Goal: Transaction & Acquisition: Purchase product/service

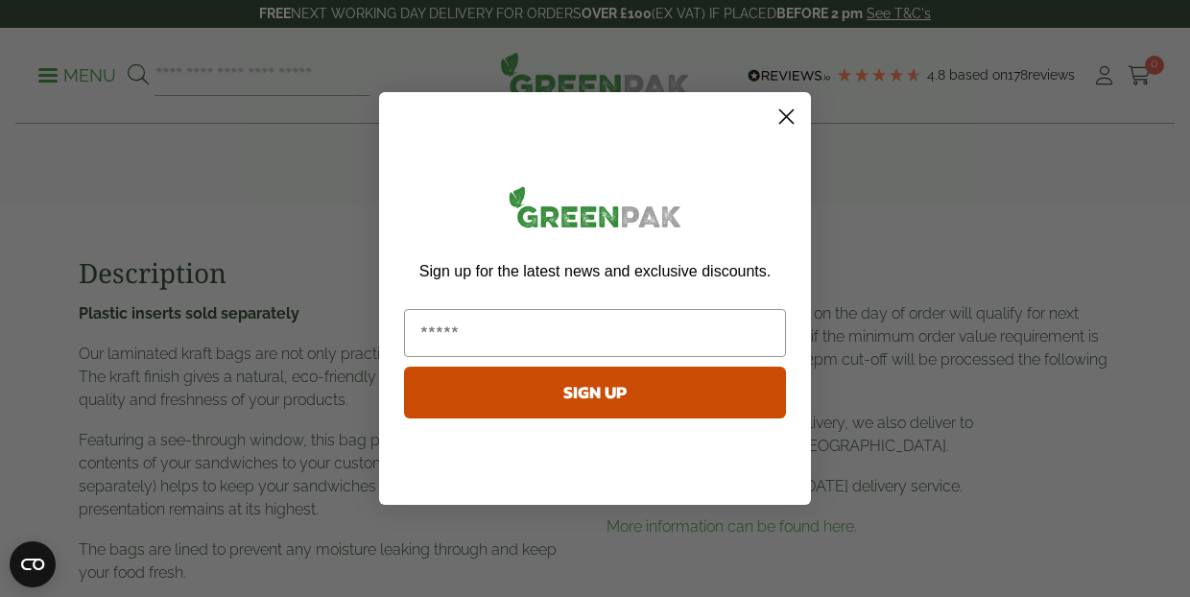
scroll to position [1138, 0]
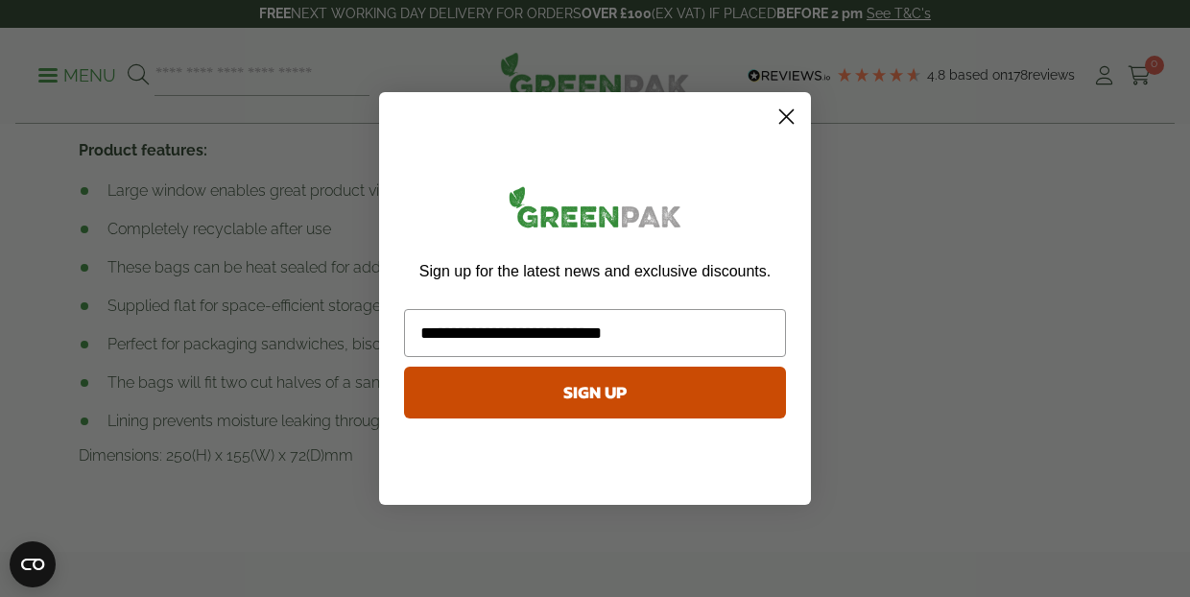
type input "**********"
click at [716, 410] on button "SIGN UP" at bounding box center [595, 392] width 382 height 52
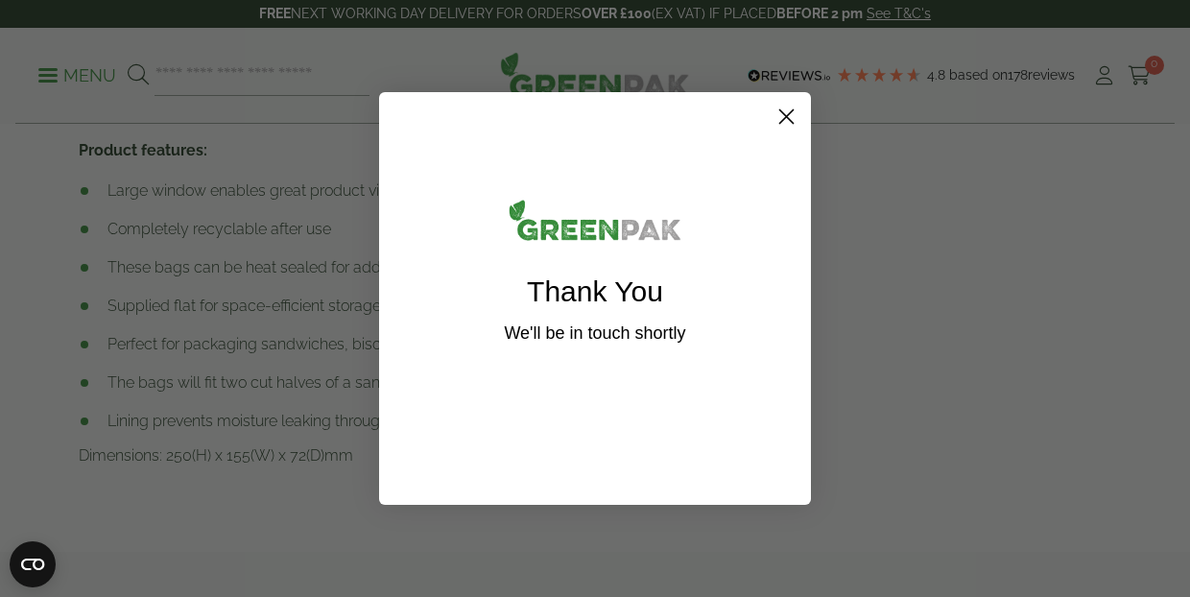
click at [789, 110] on circle "Close dialog" at bounding box center [786, 117] width 32 height 32
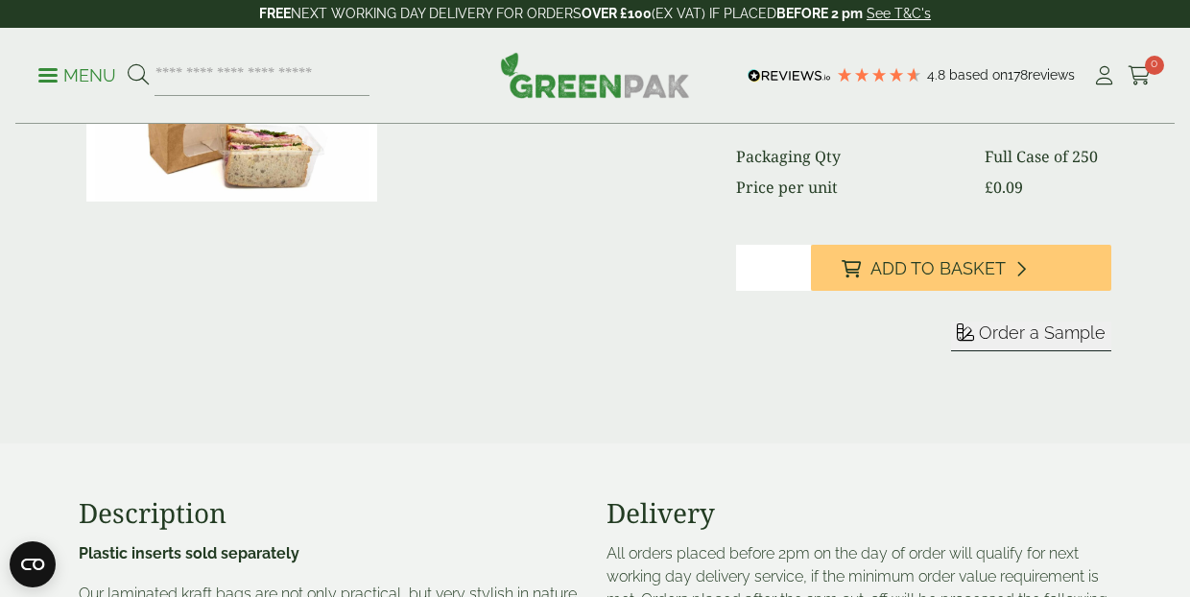
scroll to position [400, 0]
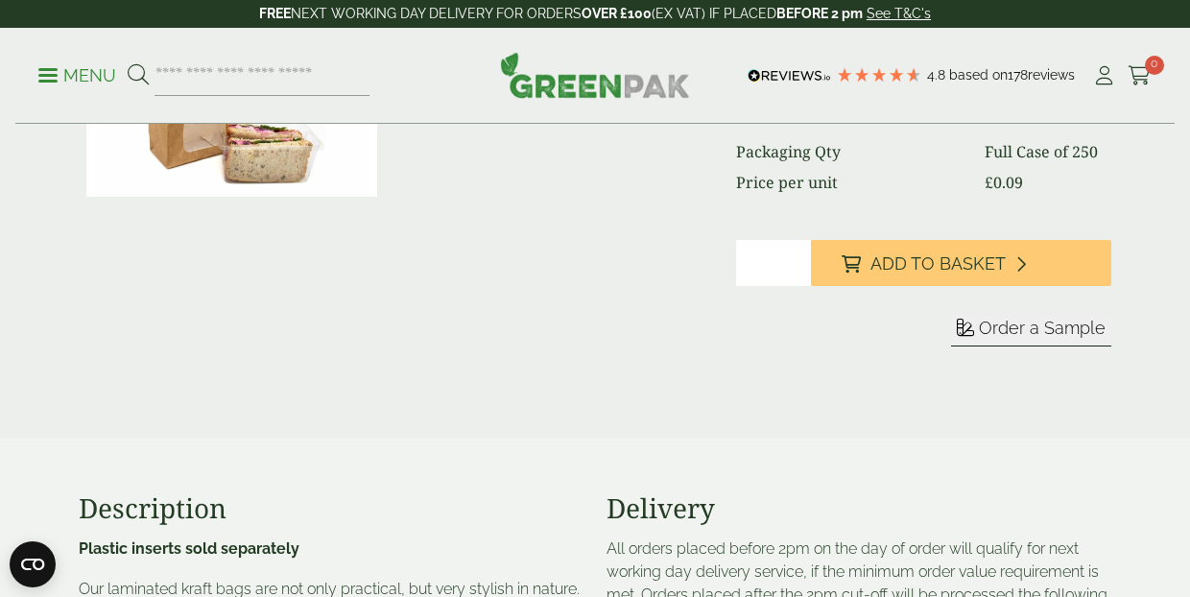
type input "*"
click at [797, 256] on input "*" at bounding box center [773, 263] width 75 height 46
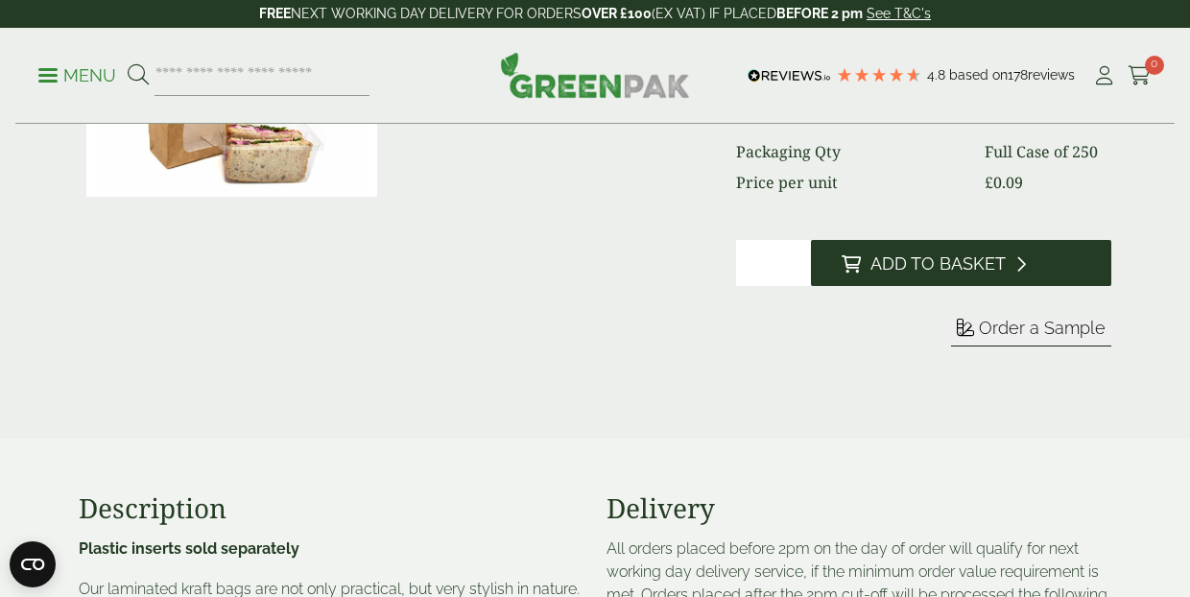
click at [863, 268] on button "Add to Basket" at bounding box center [961, 263] width 300 height 46
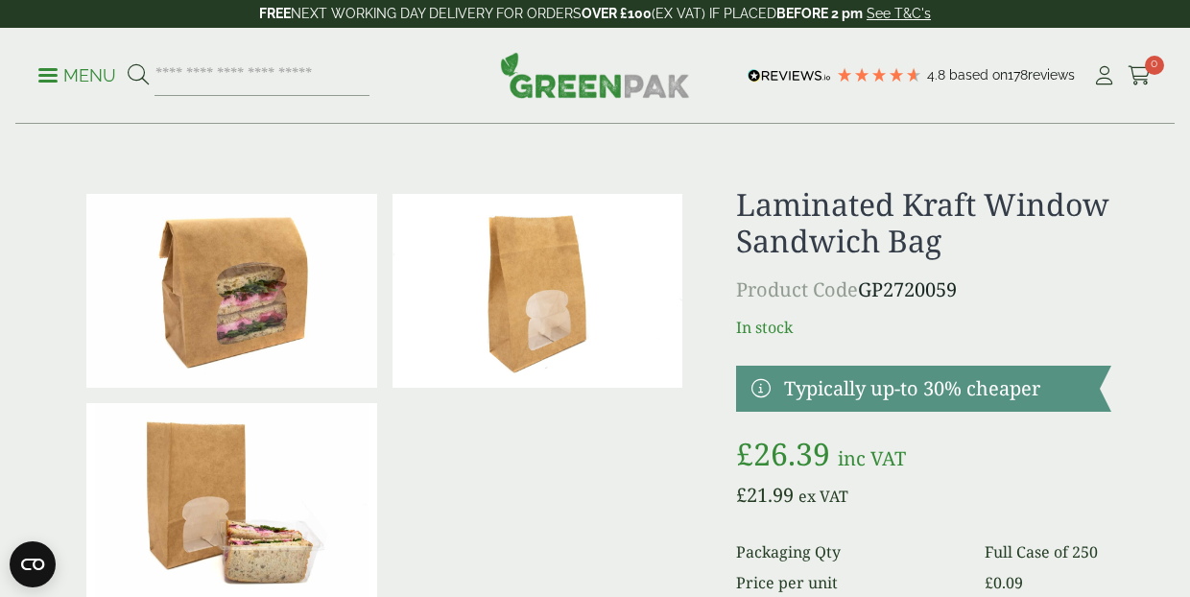
scroll to position [0, 0]
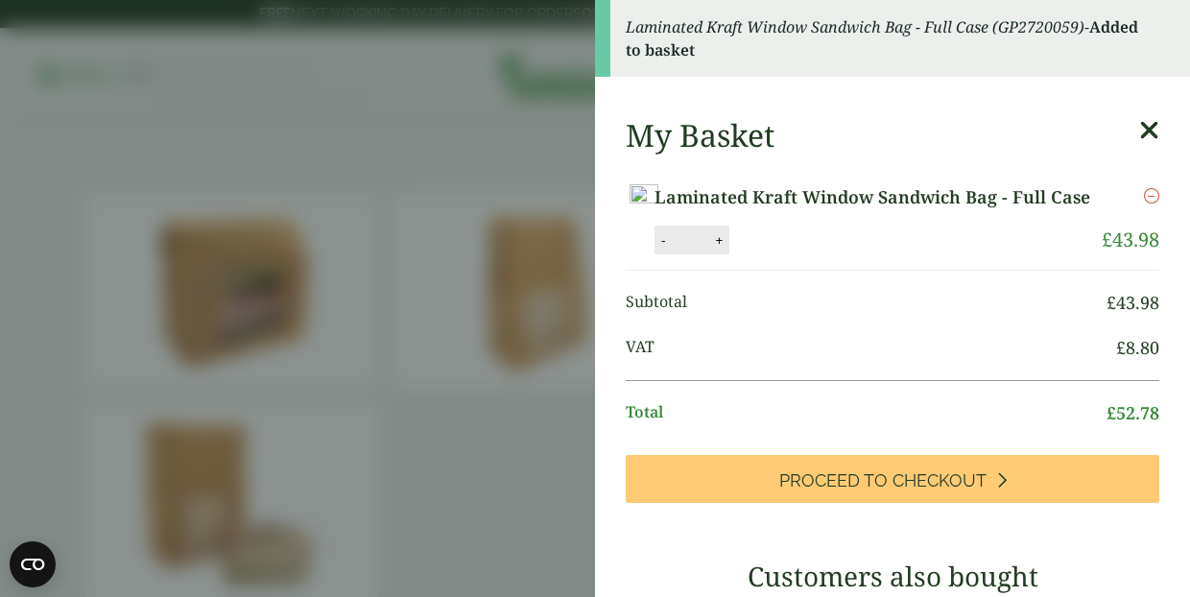
click at [530, 76] on aside "Laminated Kraft Window Sandwich Bag - Full Case (GP2720059) - Added to basket M…" at bounding box center [595, 298] width 1190 height 597
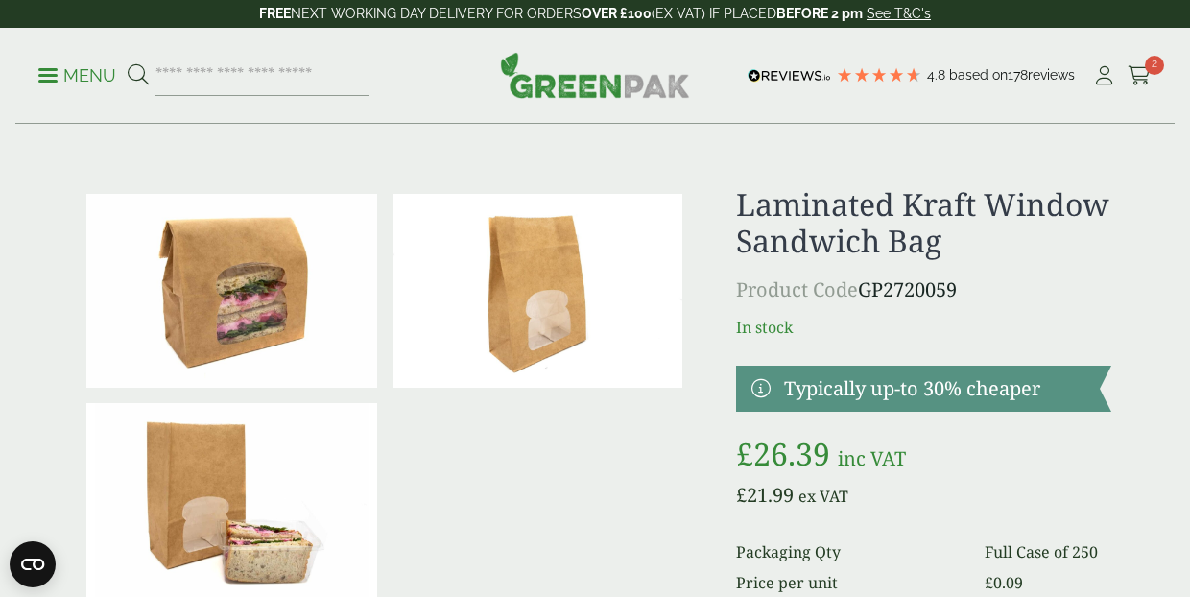
click at [271, 530] on img at bounding box center [231, 500] width 291 height 194
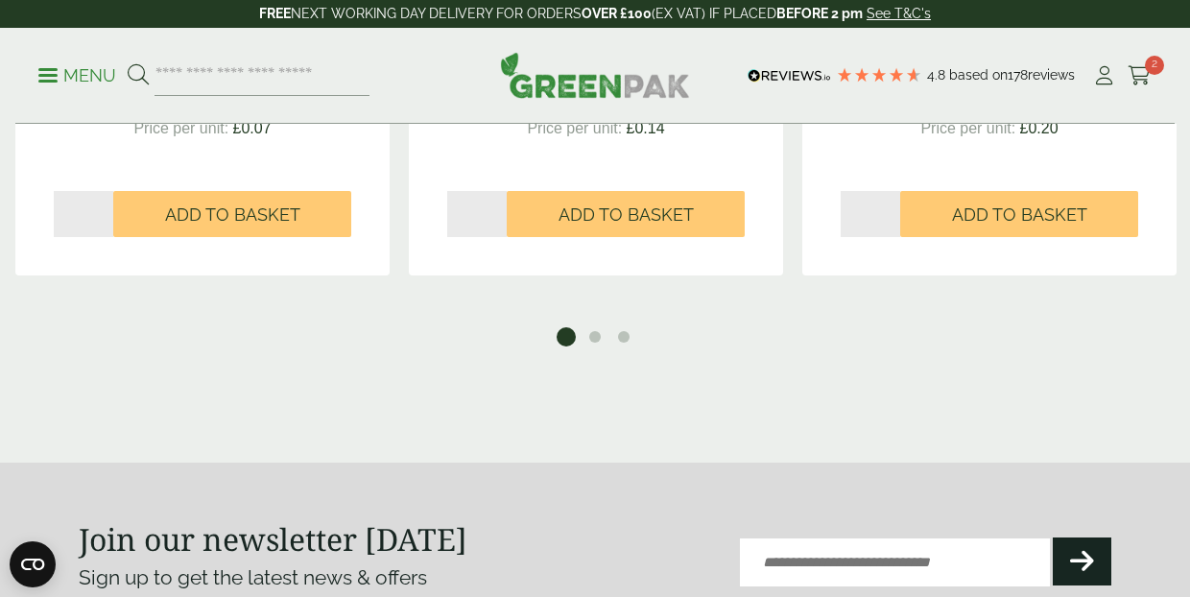
scroll to position [2113, 0]
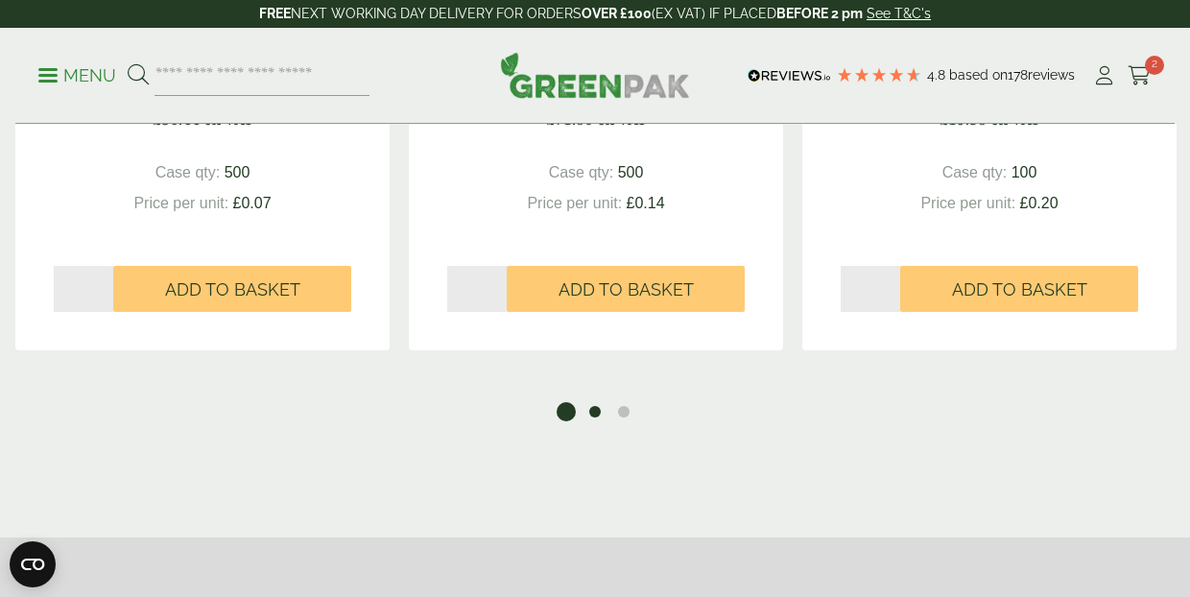
click at [597, 415] on button "2" at bounding box center [594, 411] width 19 height 19
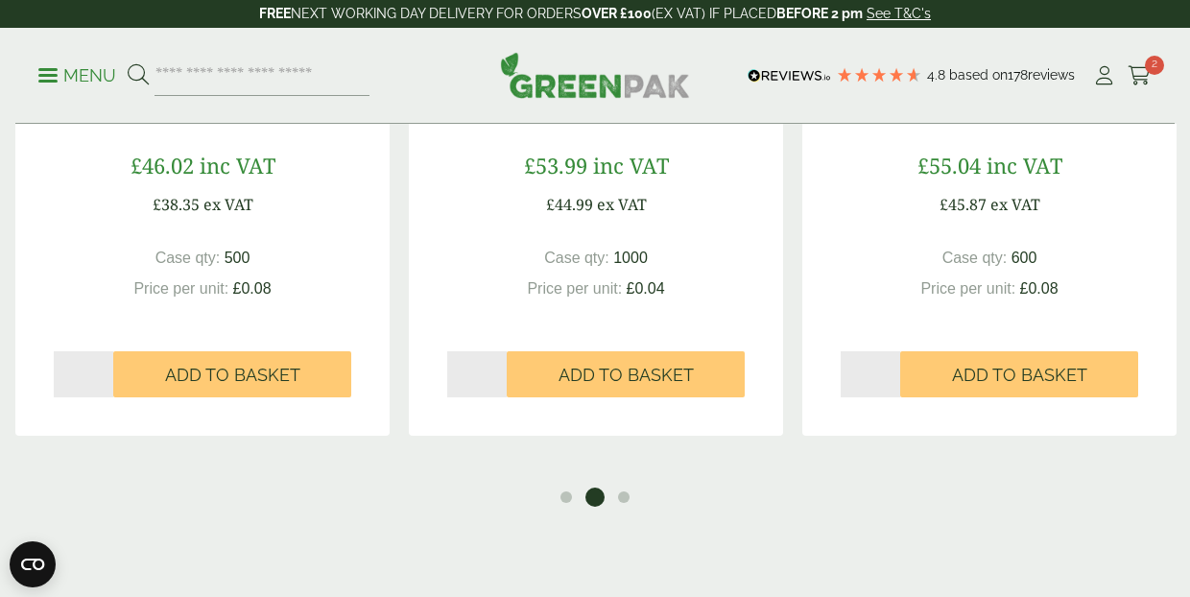
scroll to position [2110, 0]
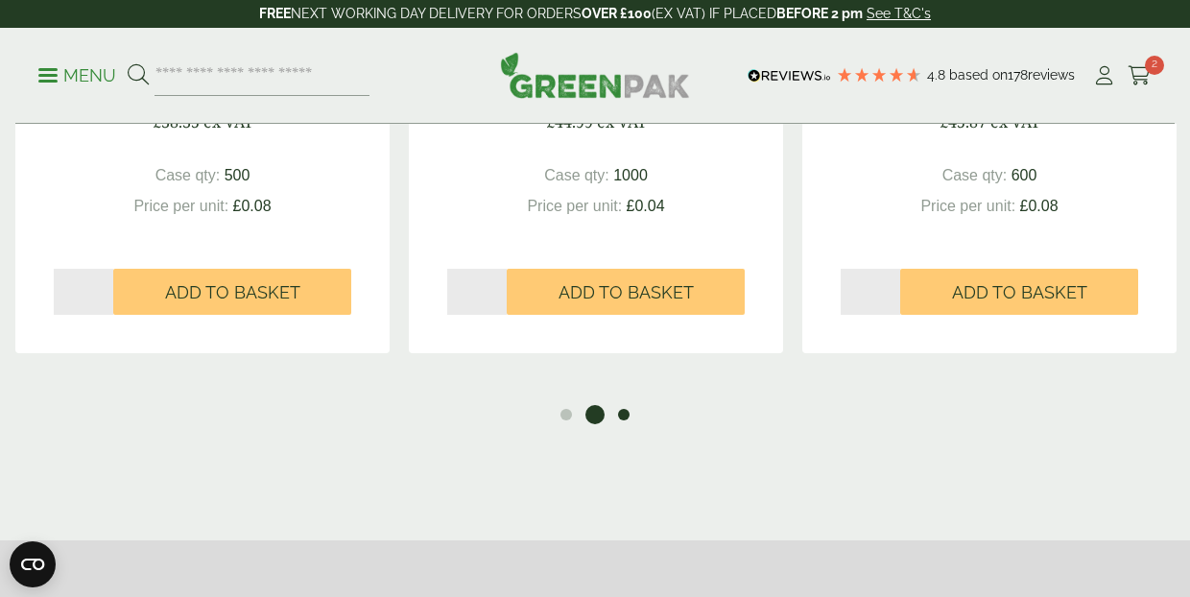
click at [627, 418] on button "3" at bounding box center [623, 414] width 19 height 19
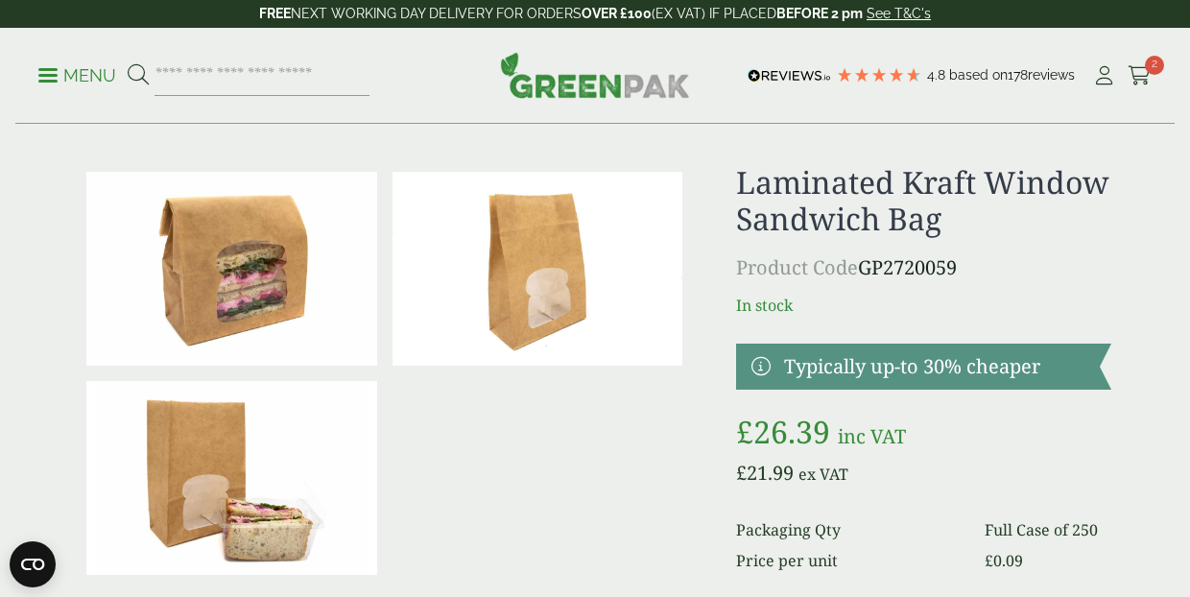
scroll to position [0, 0]
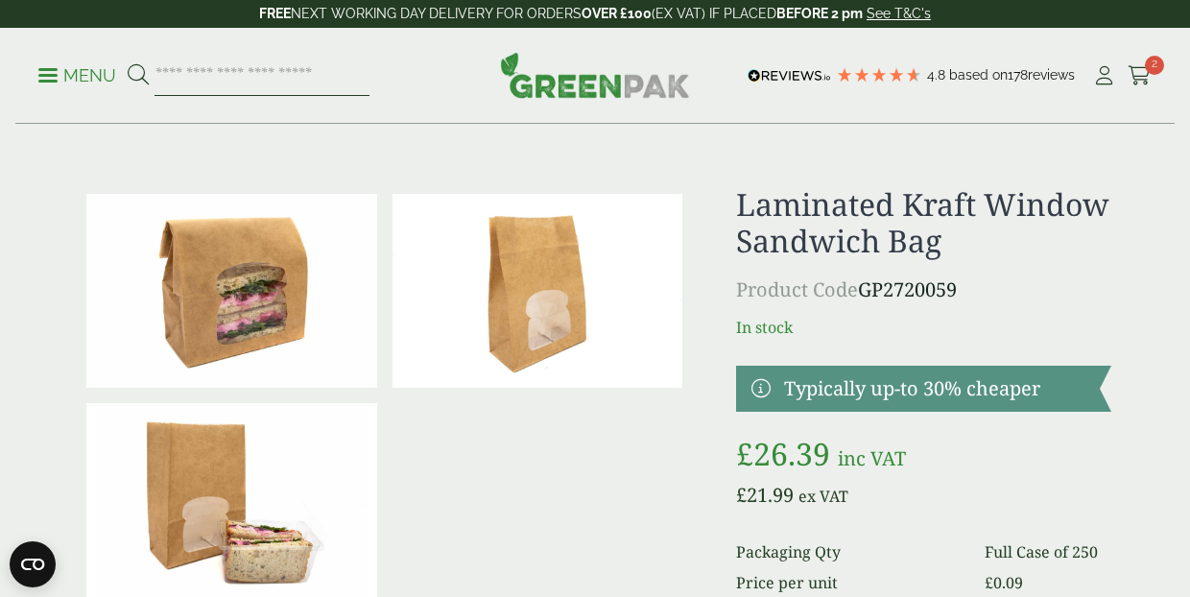
click at [232, 75] on input "search" at bounding box center [261, 76] width 215 height 40
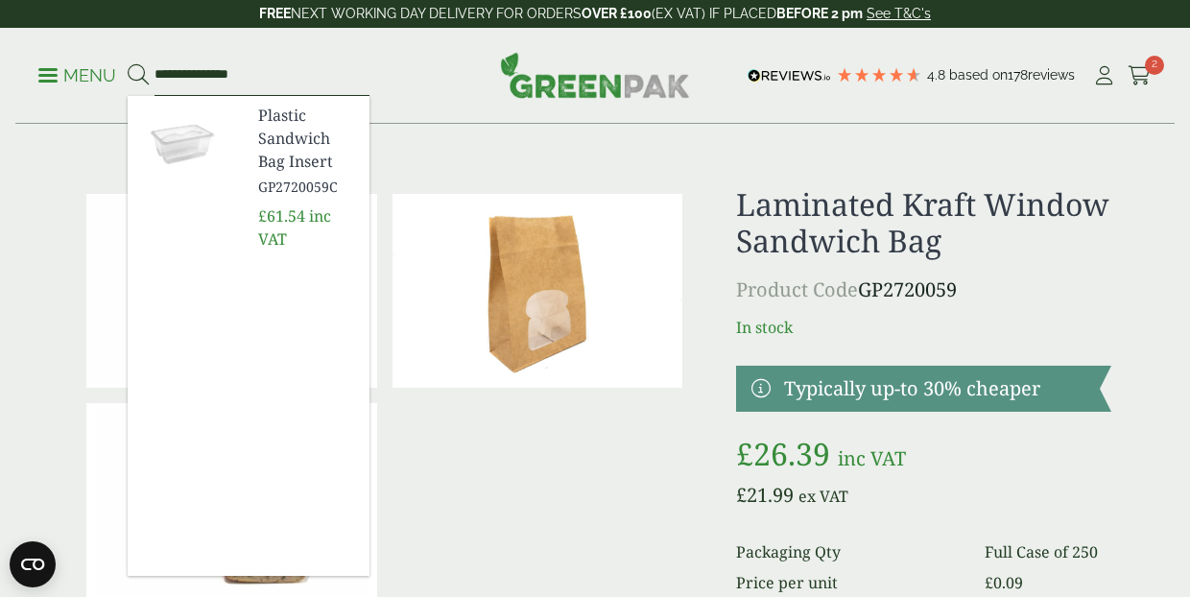
type input "**********"
click at [281, 158] on span "Plastic Sandwich Bag Insert" at bounding box center [306, 138] width 96 height 69
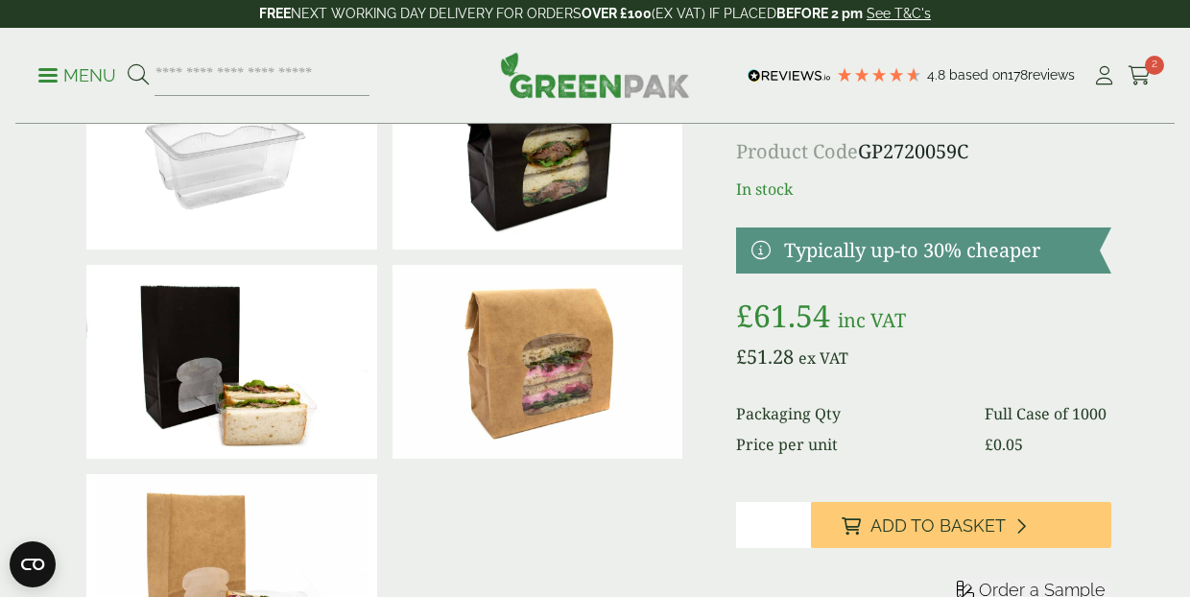
scroll to position [131, 0]
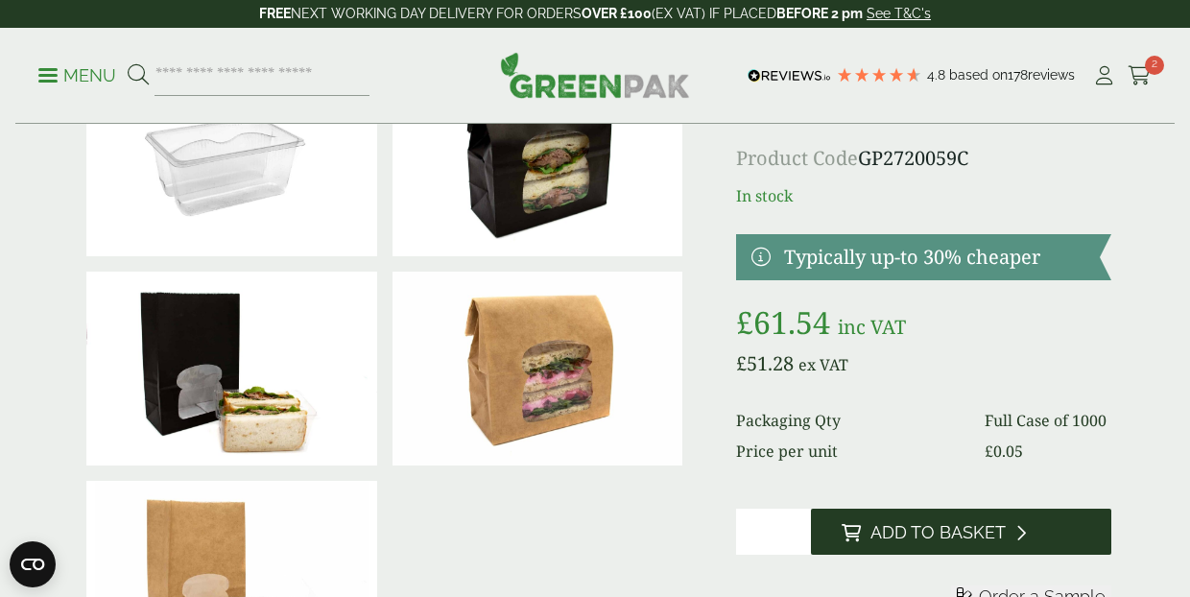
click at [886, 527] on span "Add to Basket" at bounding box center [937, 532] width 135 height 21
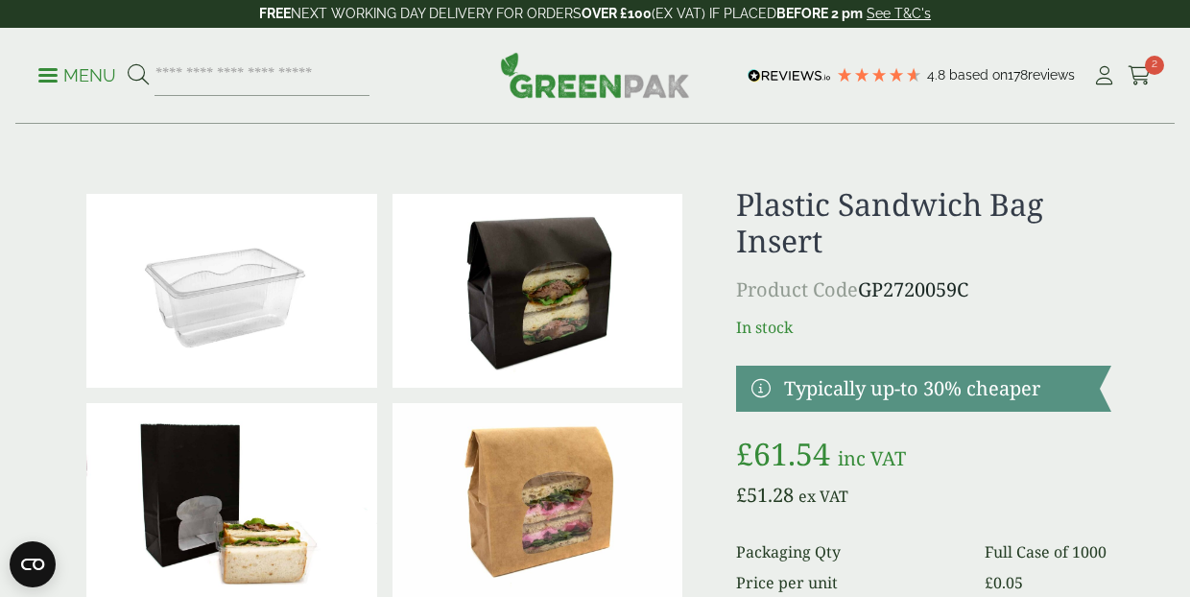
scroll to position [0, 0]
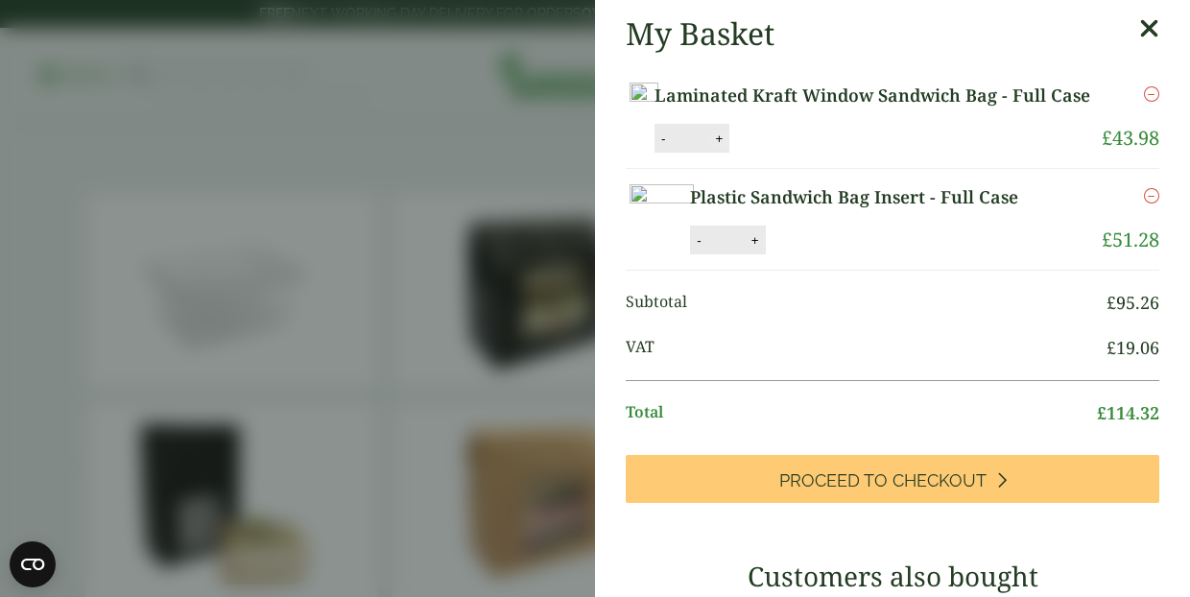
click at [728, 147] on button "+" at bounding box center [718, 138] width 19 height 16
type input "*"
click at [829, 153] on button "Update" at bounding box center [781, 139] width 96 height 29
click at [1146, 27] on icon at bounding box center [1149, 28] width 20 height 27
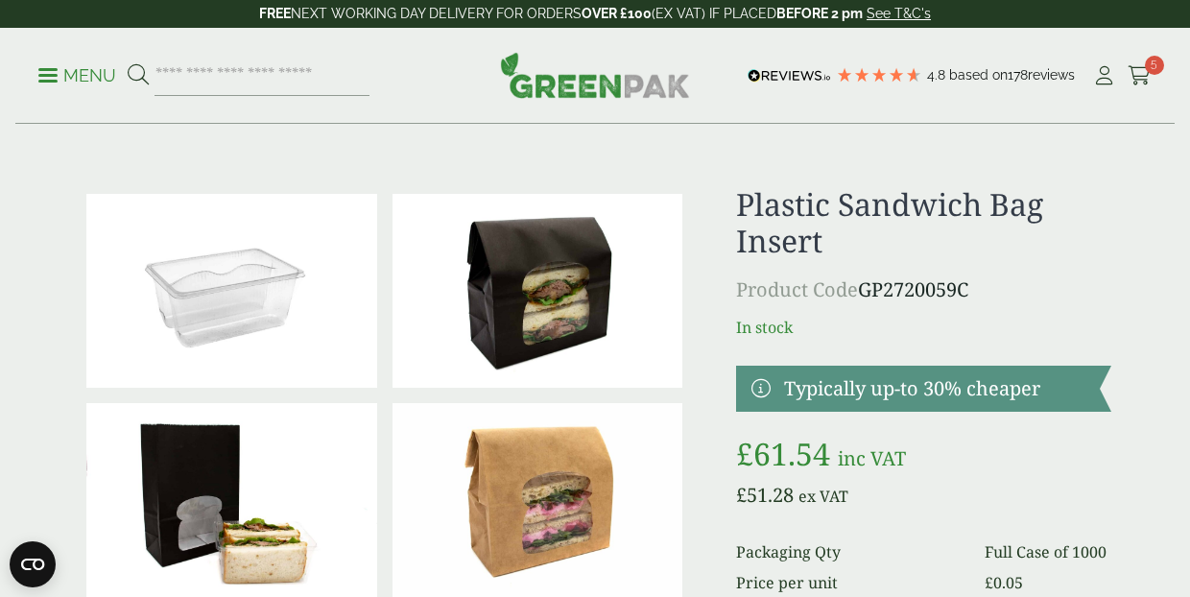
click at [79, 70] on p "Menu" at bounding box center [77, 75] width 78 height 23
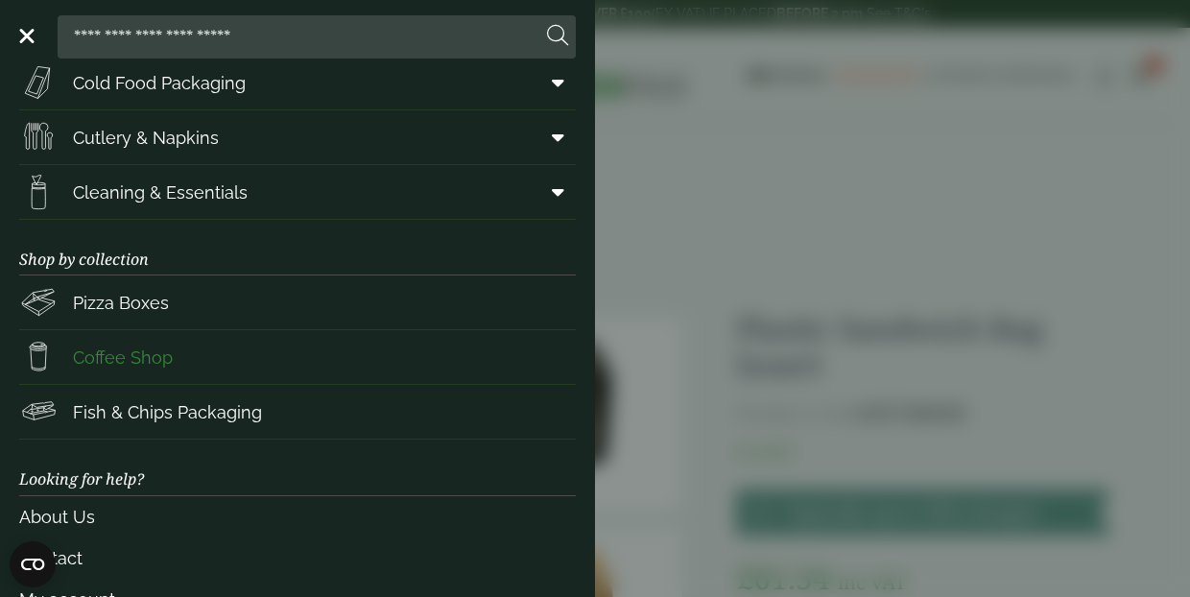
scroll to position [225, 0]
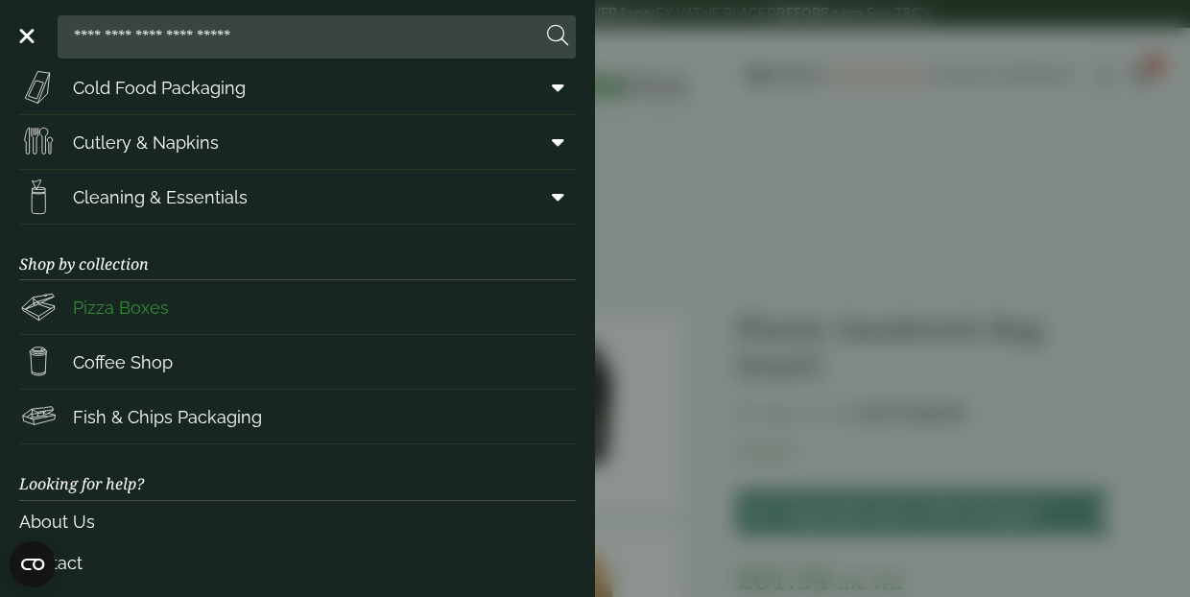
click at [112, 302] on span "Pizza Boxes" at bounding box center [121, 308] width 96 height 26
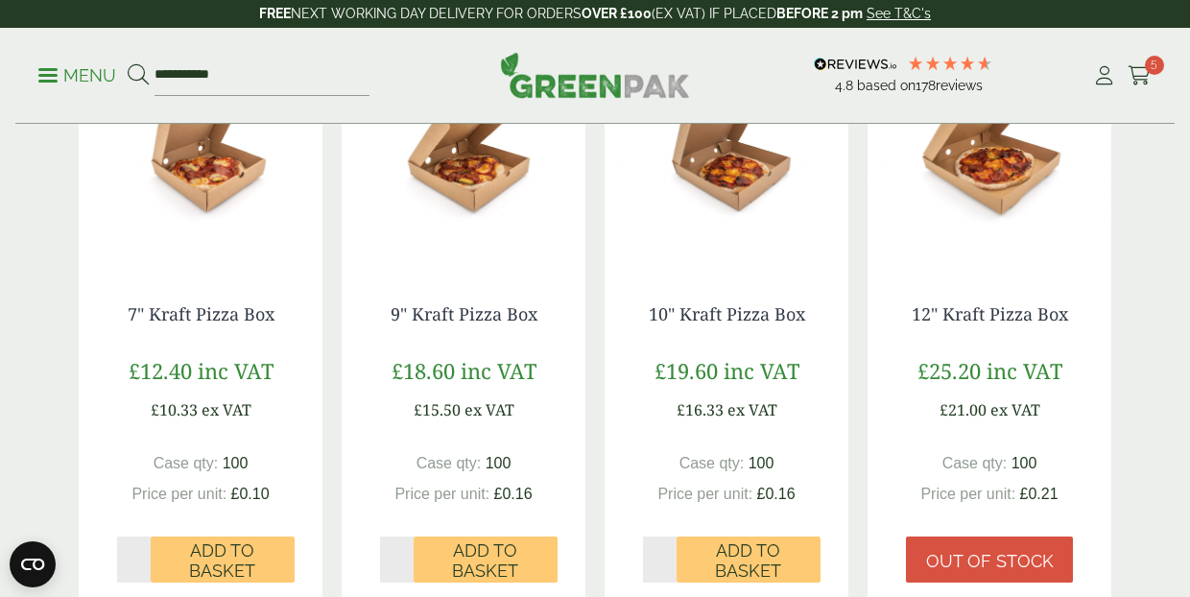
scroll to position [514, 0]
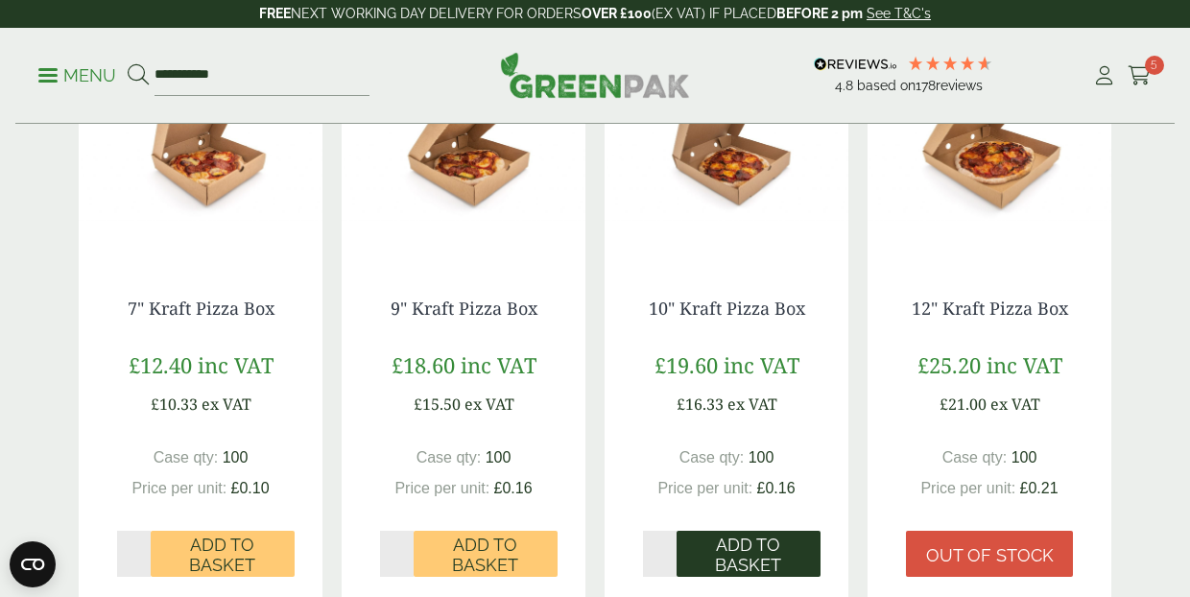
click at [748, 534] on span "Add to Basket" at bounding box center [748, 554] width 117 height 41
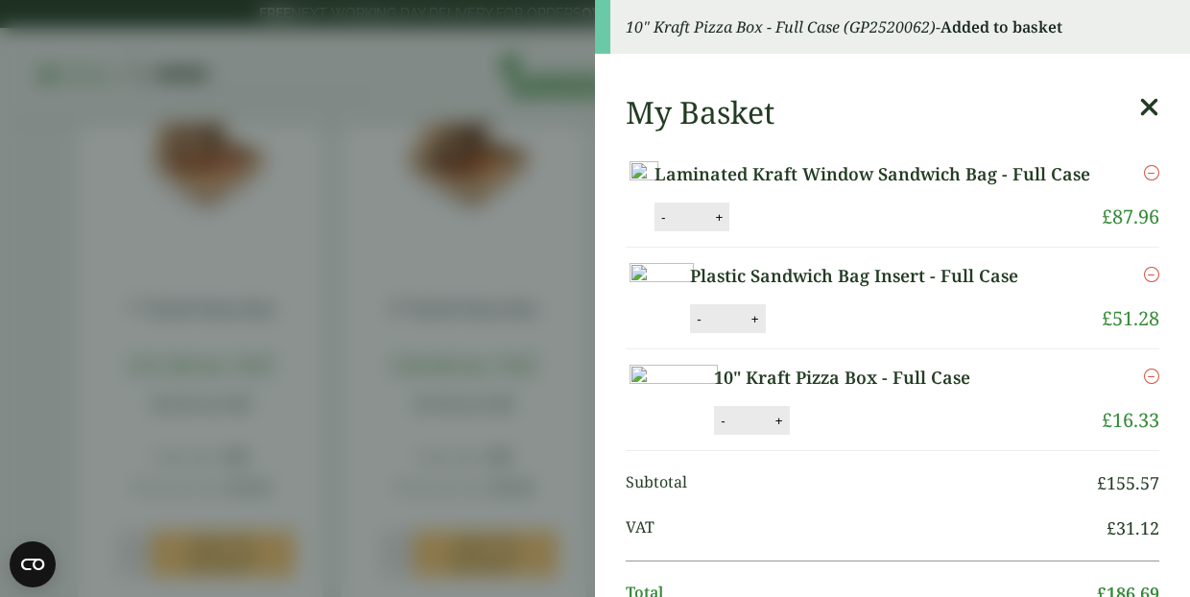
click at [583, 205] on aside "10" Kraft Pizza Box - Full Case (GP2520062) - Added to basket My Basket Laminat…" at bounding box center [595, 298] width 1190 height 597
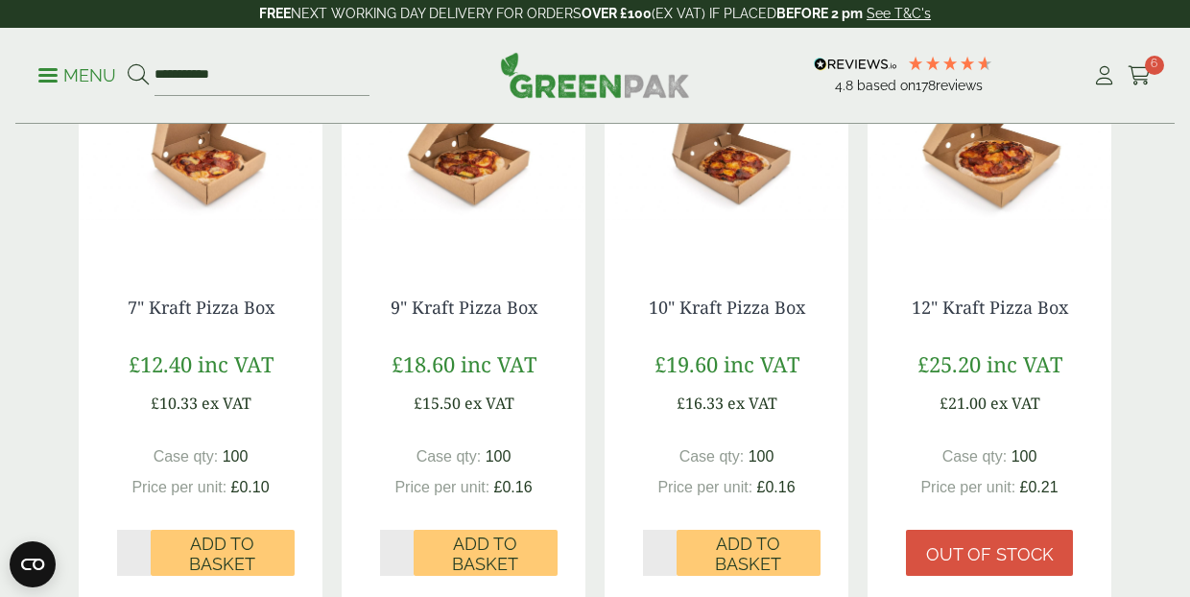
scroll to position [518, 0]
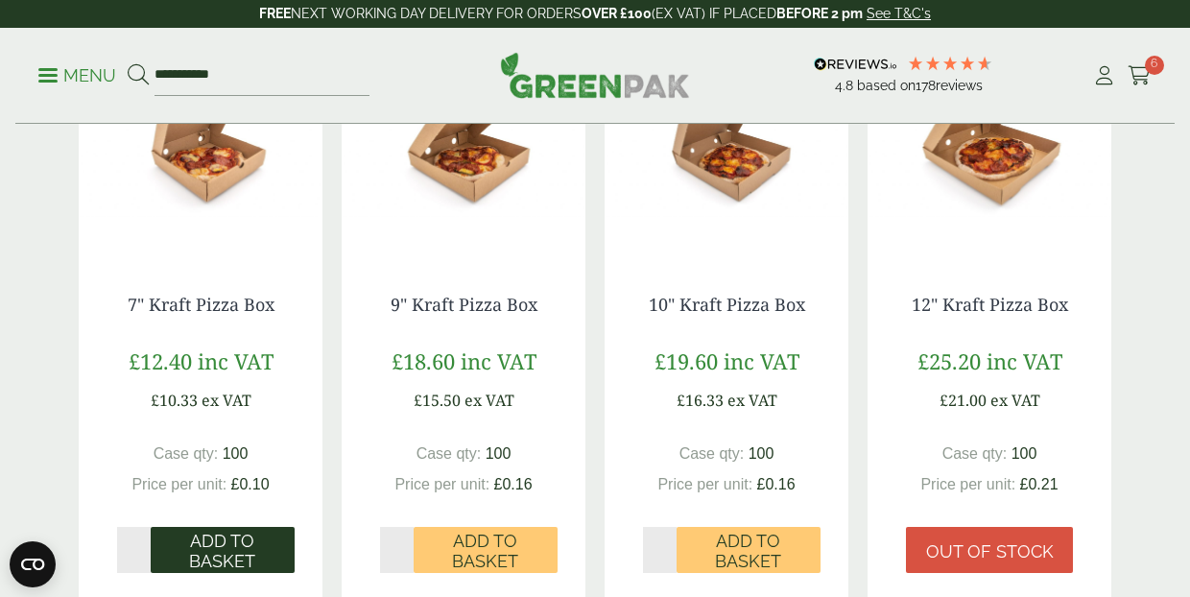
click at [238, 530] on span "Add to Basket" at bounding box center [222, 550] width 117 height 41
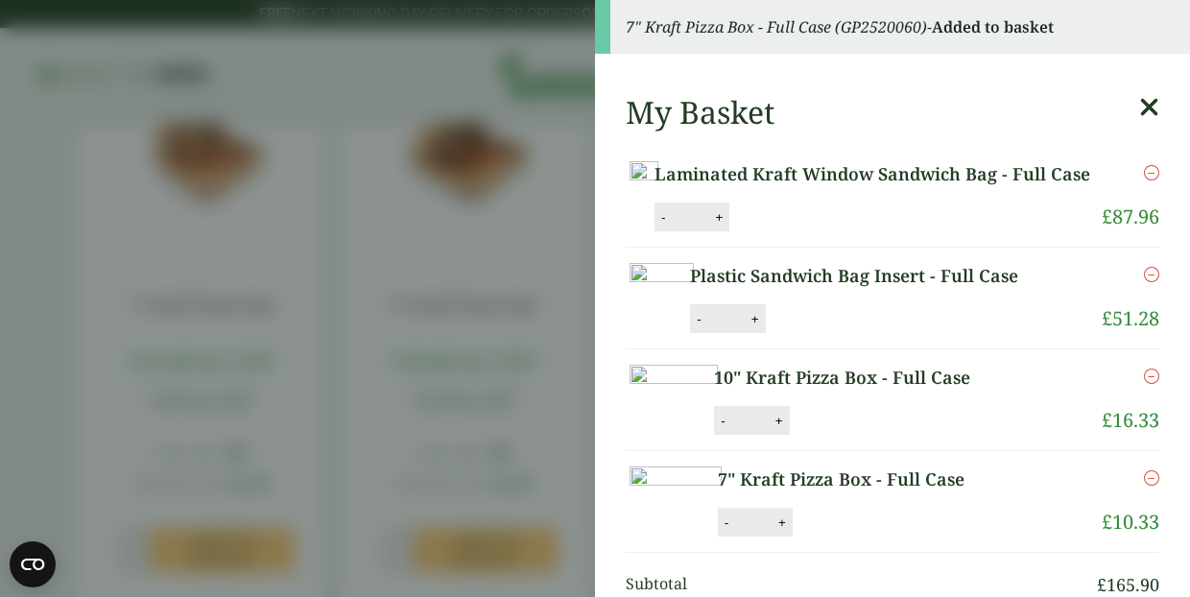
click at [480, 196] on aside "7" Kraft Pizza Box - Full Case (GP2520060) - Added to basket My Basket Laminate…" at bounding box center [595, 298] width 1190 height 597
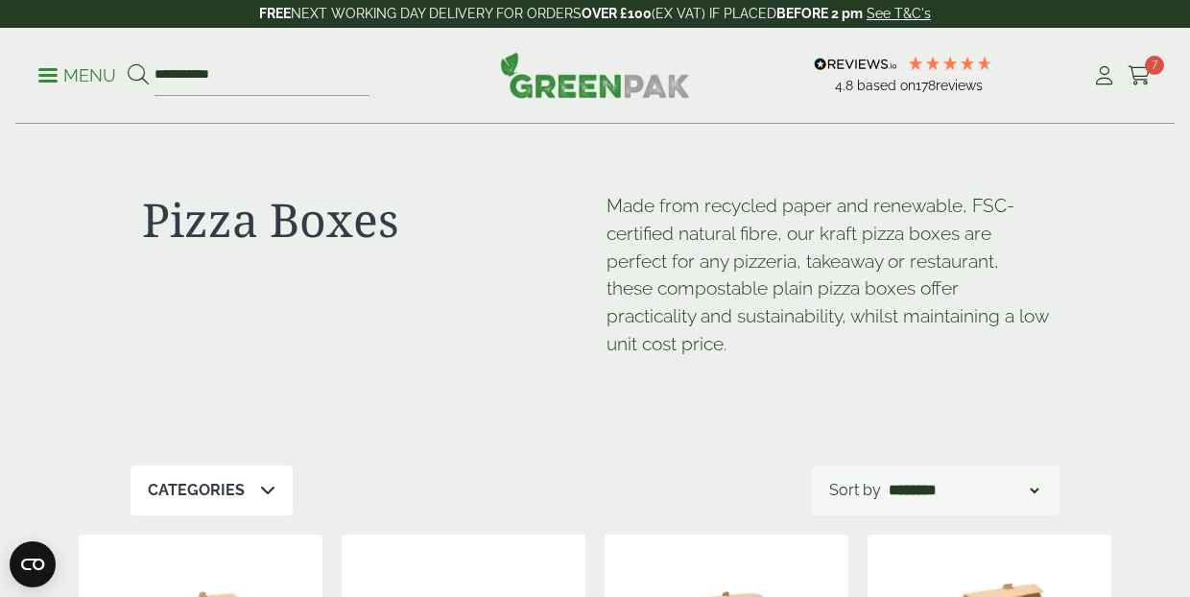
scroll to position [0, 0]
click at [70, 70] on p "Menu" at bounding box center [77, 75] width 78 height 23
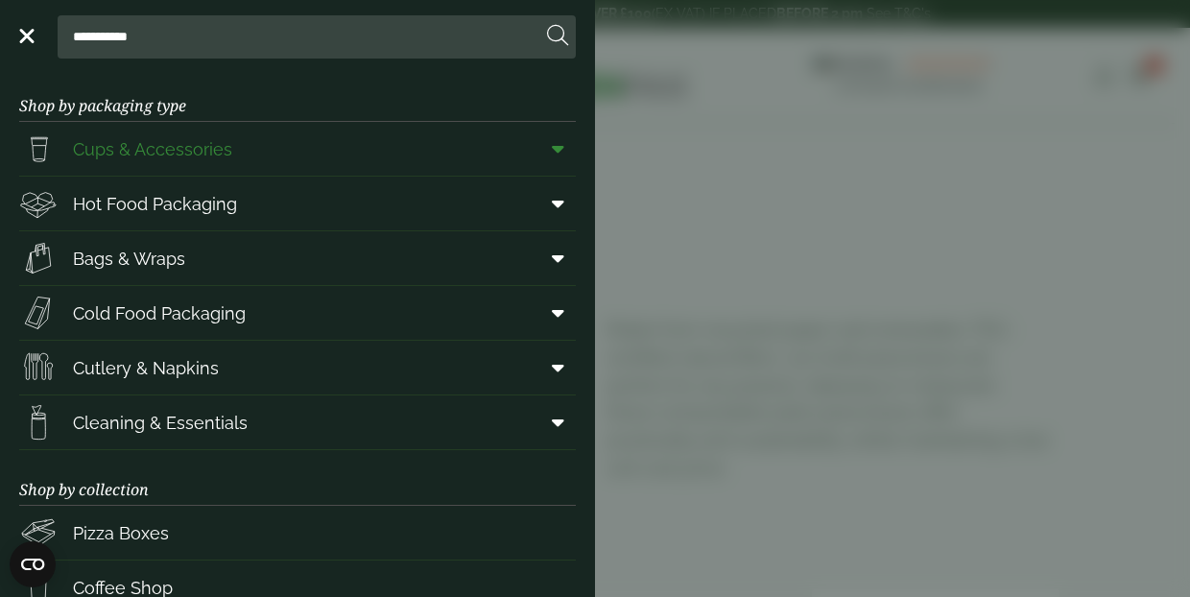
click at [133, 149] on span "Cups & Accessories" at bounding box center [152, 149] width 159 height 26
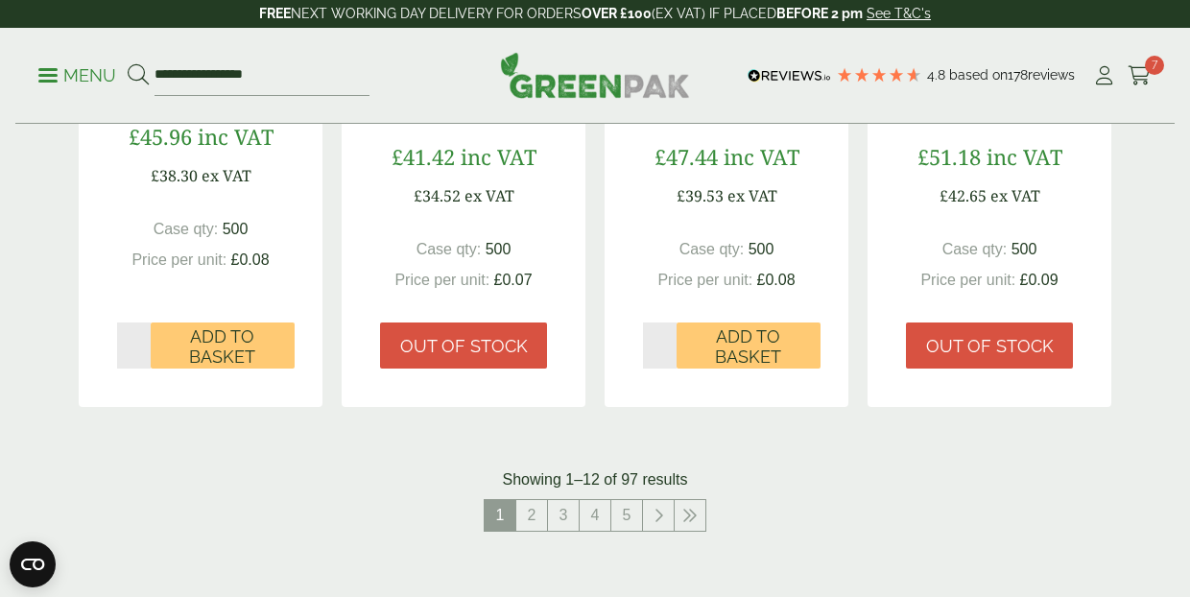
scroll to position [1976, 0]
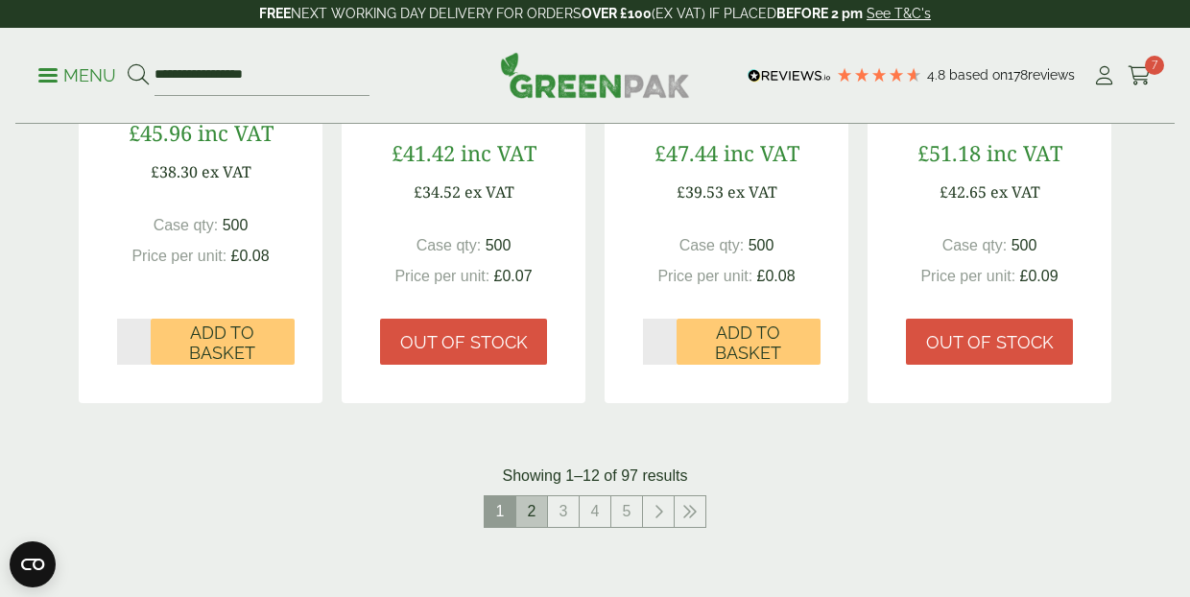
click at [537, 504] on link "2" at bounding box center [531, 511] width 31 height 31
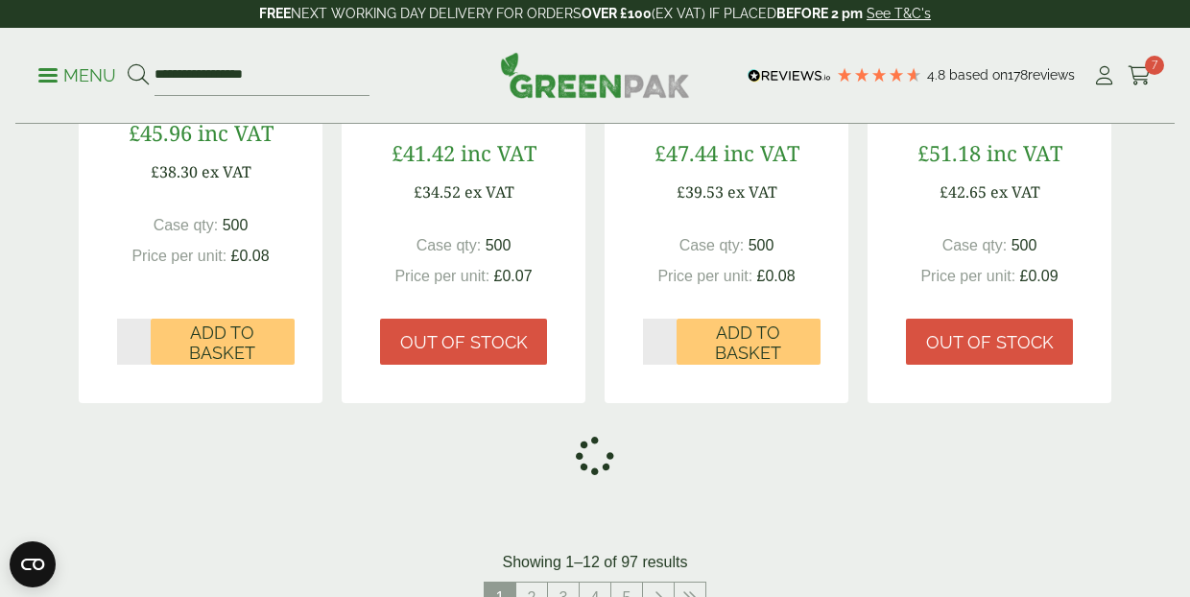
click at [49, 74] on span at bounding box center [47, 75] width 19 height 3
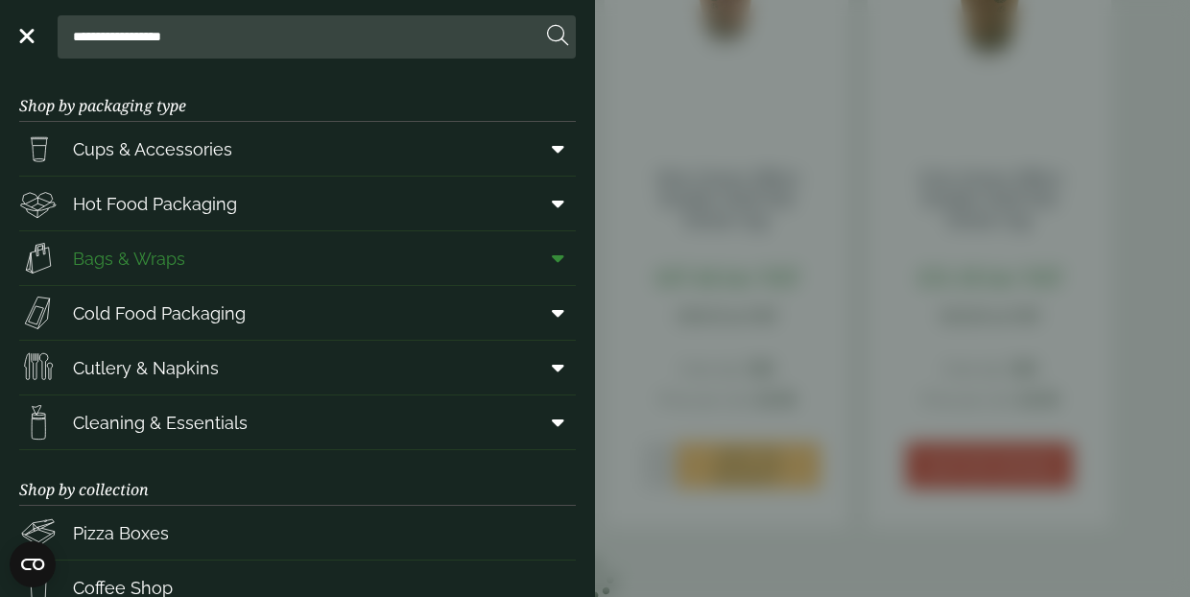
click at [117, 257] on span "Bags & Wraps" at bounding box center [129, 259] width 112 height 26
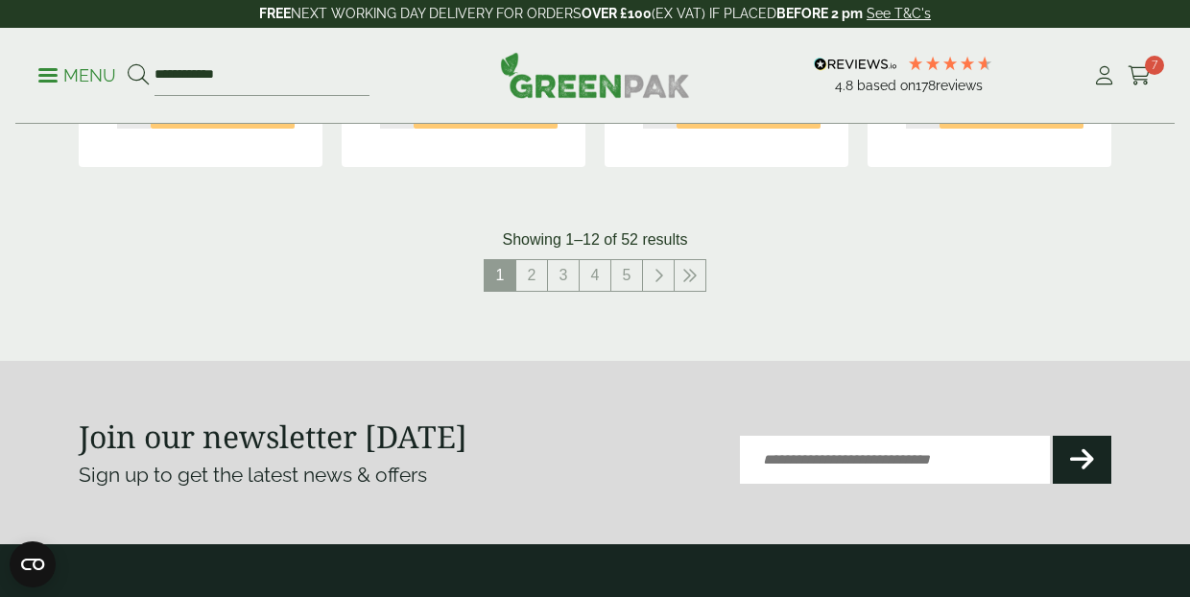
scroll to position [2273, 0]
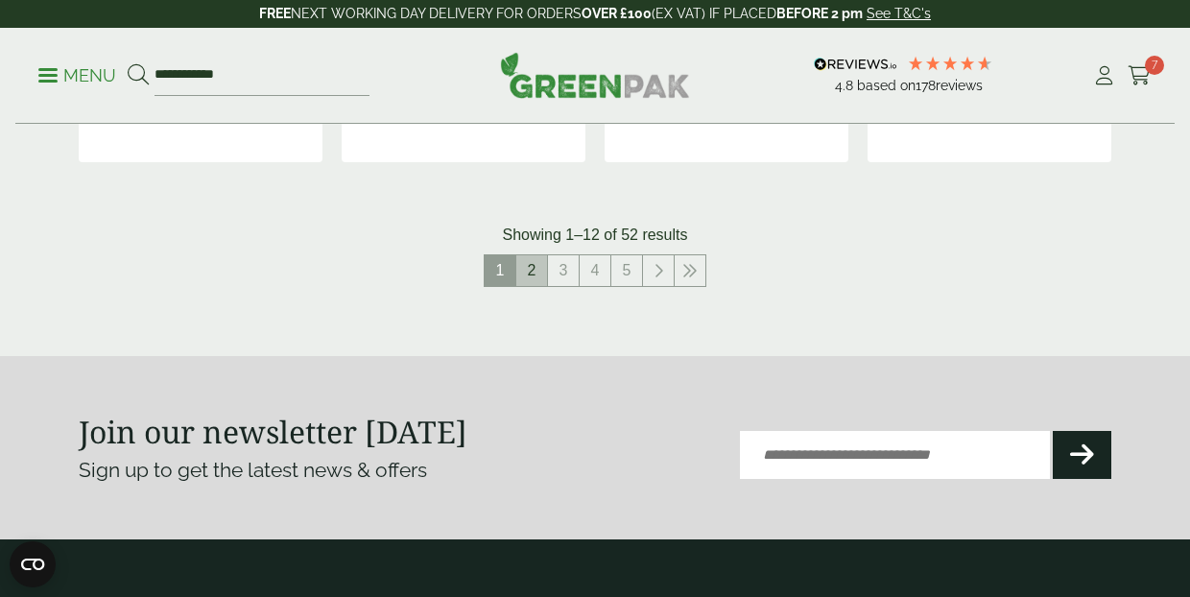
click at [534, 271] on link "2" at bounding box center [531, 270] width 31 height 31
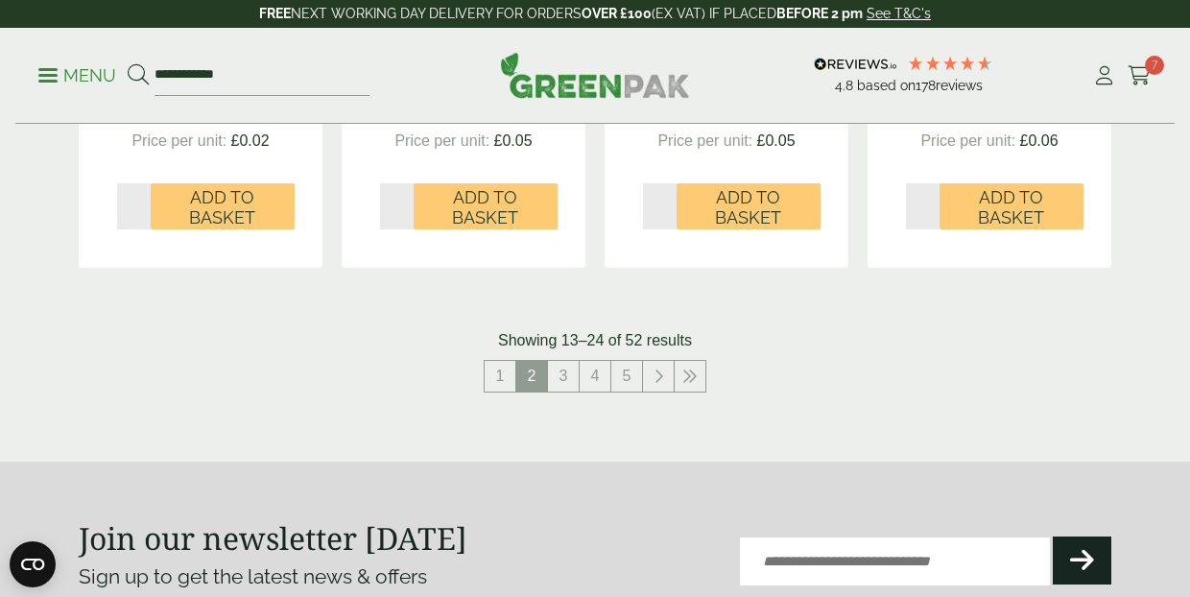
scroll to position [2152, 0]
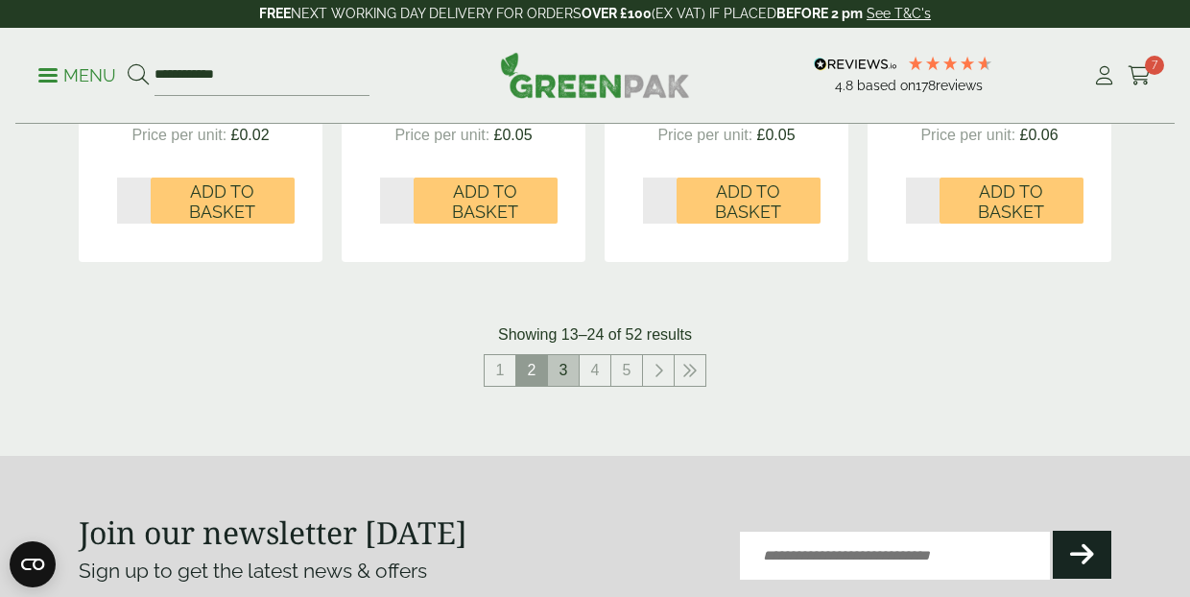
click at [560, 359] on link "3" at bounding box center [563, 370] width 31 height 31
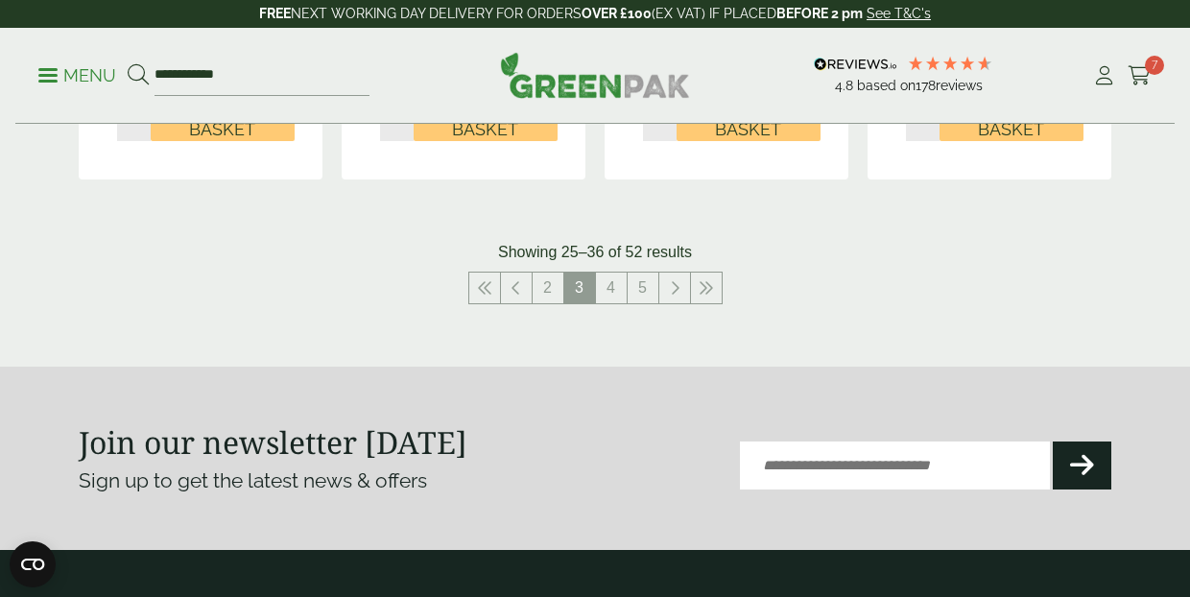
scroll to position [2258, 0]
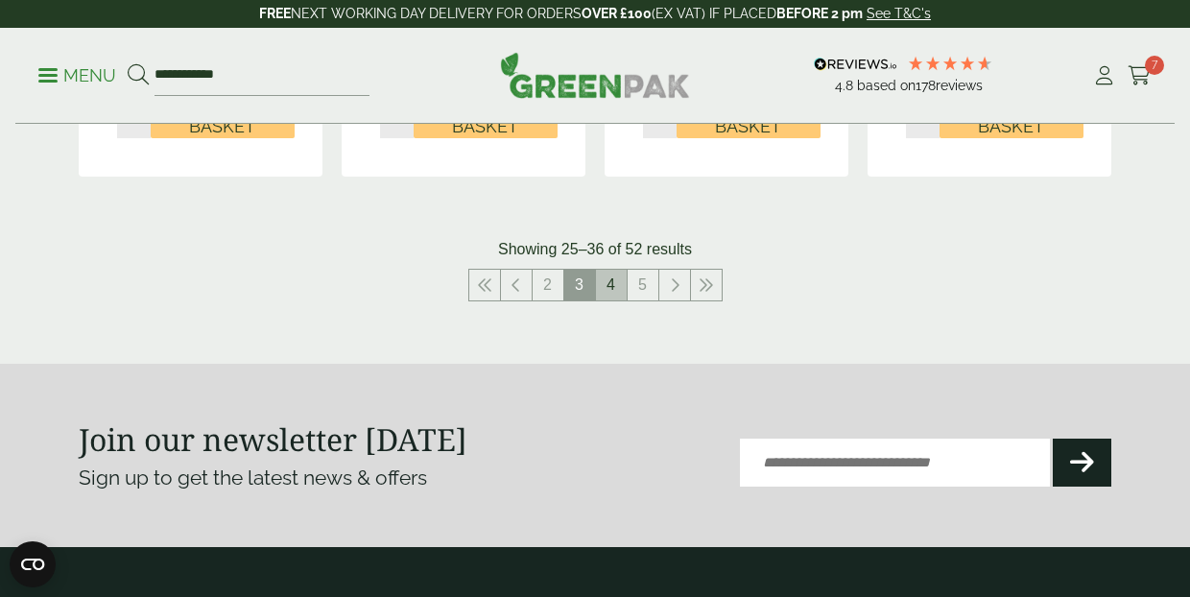
click at [608, 274] on link "4" at bounding box center [611, 285] width 31 height 31
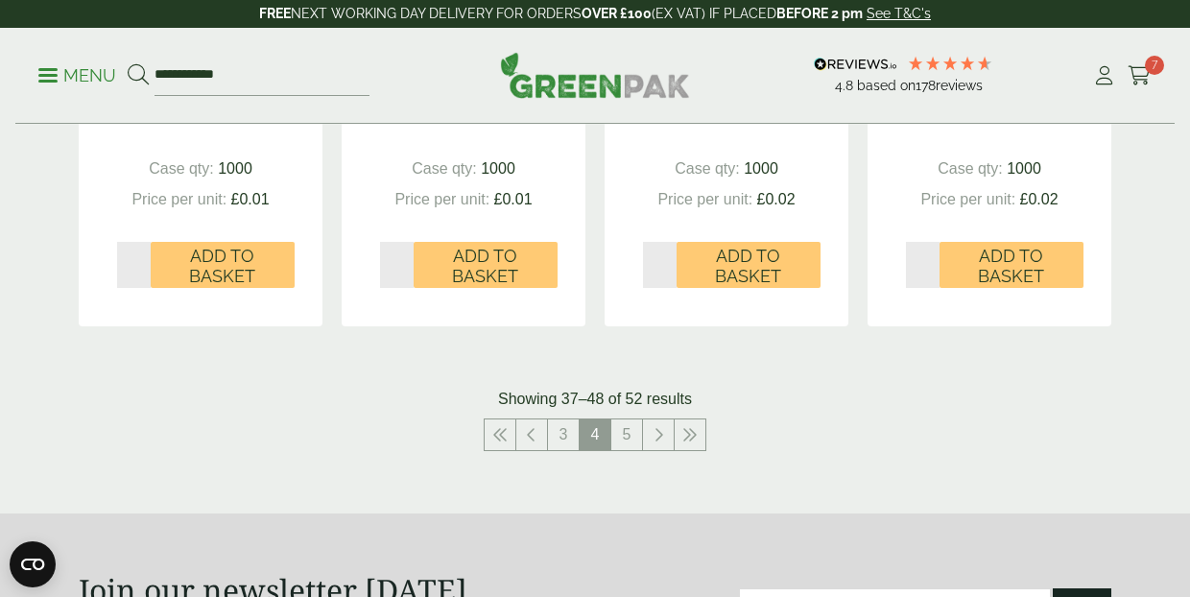
scroll to position [2089, 0]
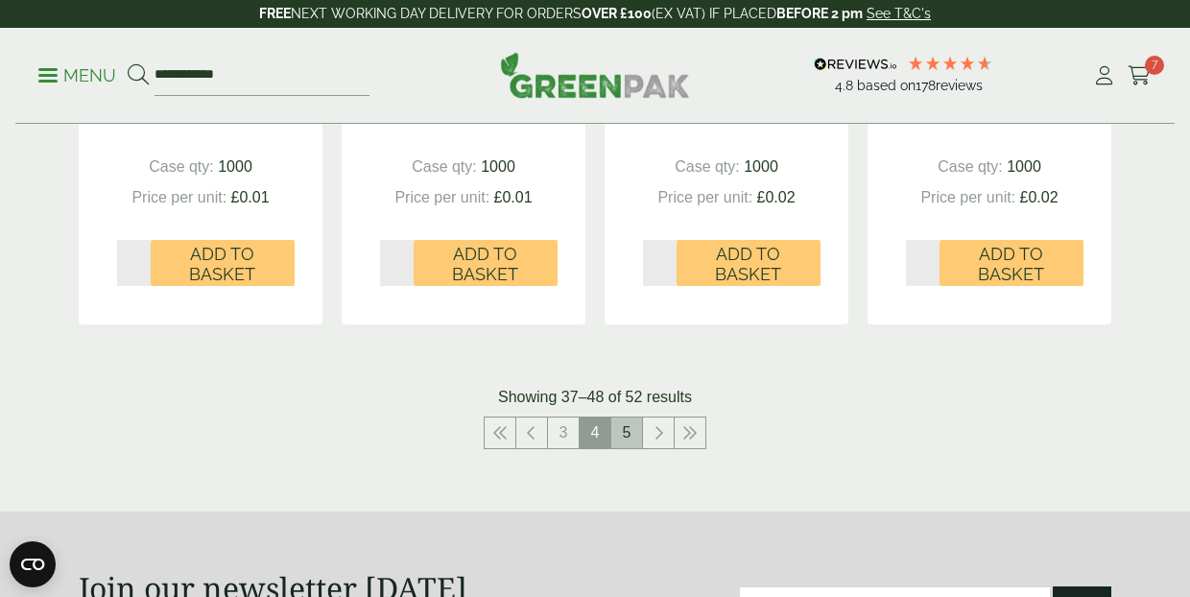
click at [628, 427] on link "5" at bounding box center [626, 432] width 31 height 31
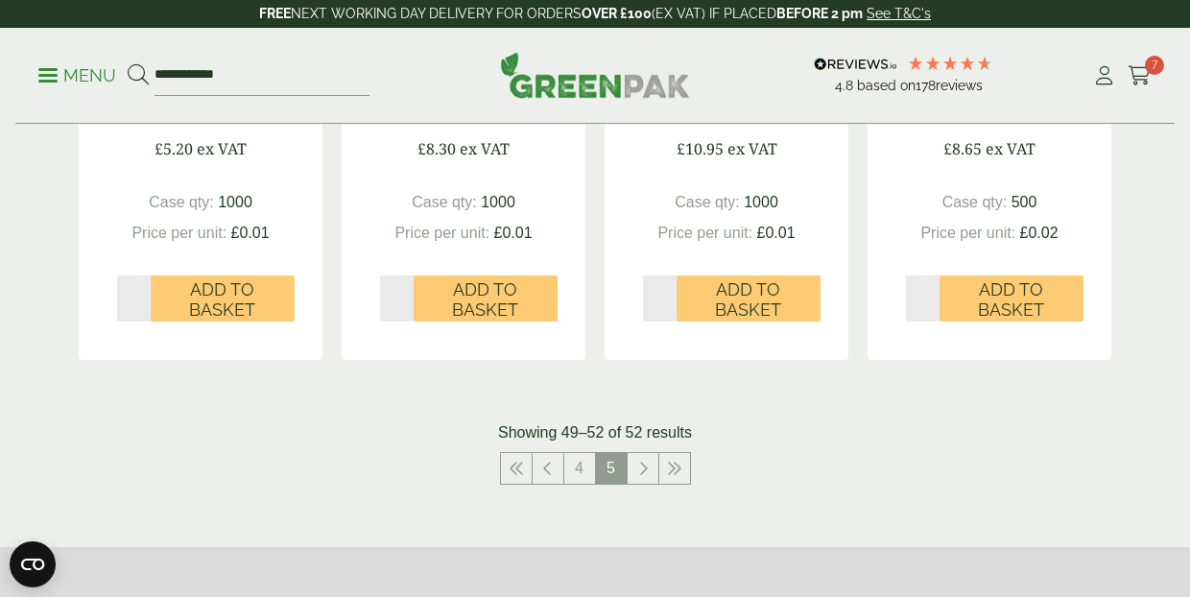
scroll to position [789, 0]
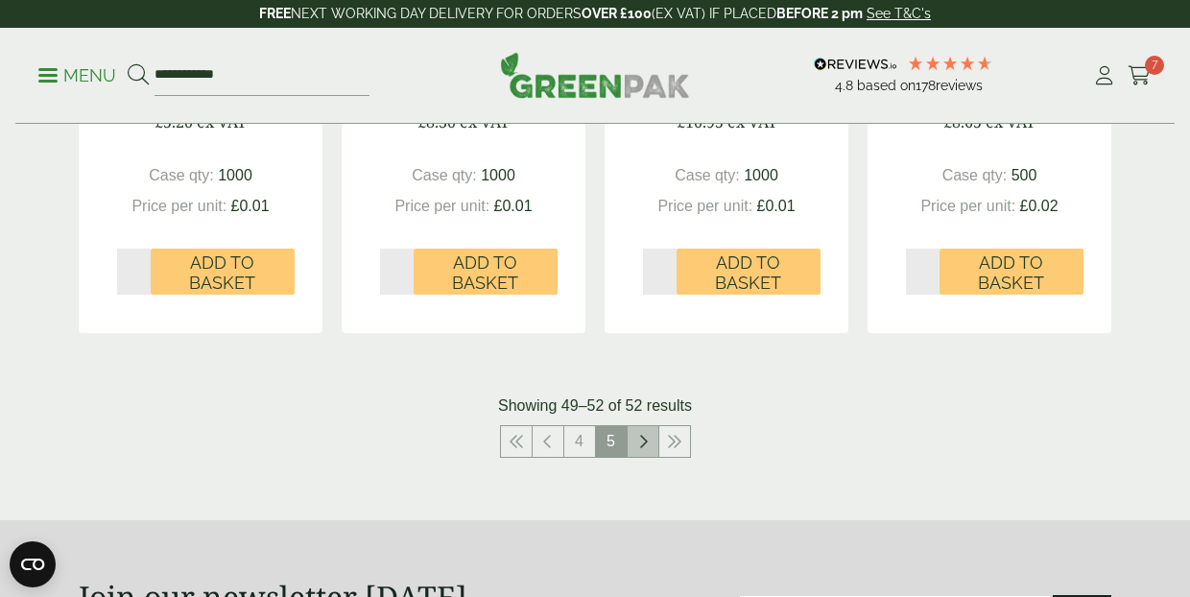
click at [644, 436] on icon at bounding box center [643, 441] width 10 height 15
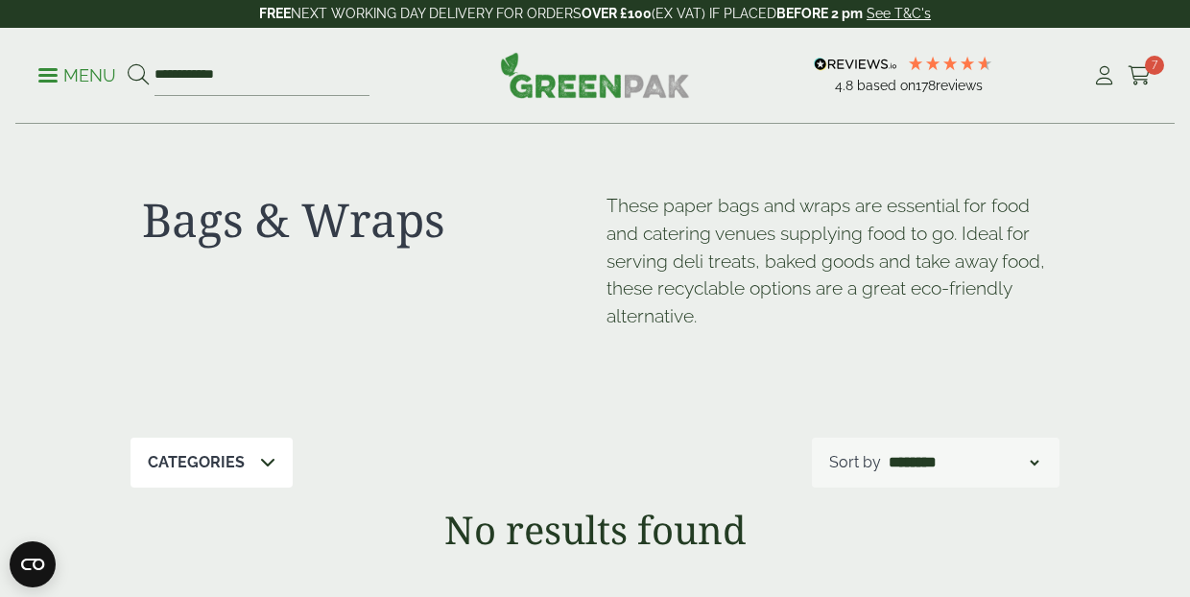
click at [64, 72] on p "Menu" at bounding box center [77, 75] width 78 height 23
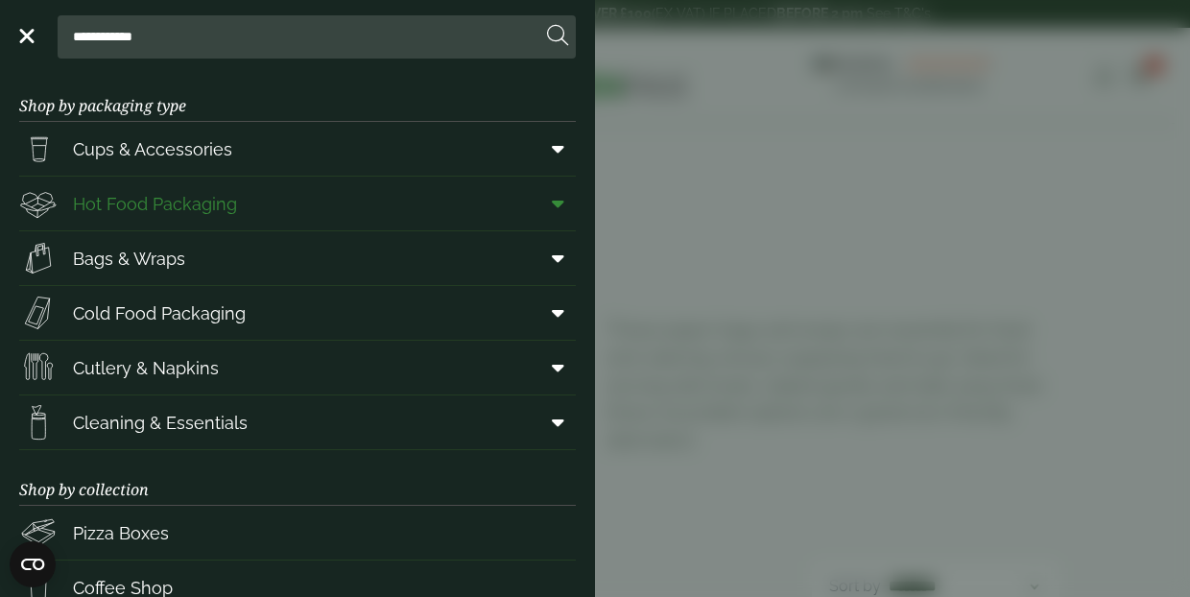
click at [167, 200] on span "Hot Food Packaging" at bounding box center [155, 204] width 164 height 26
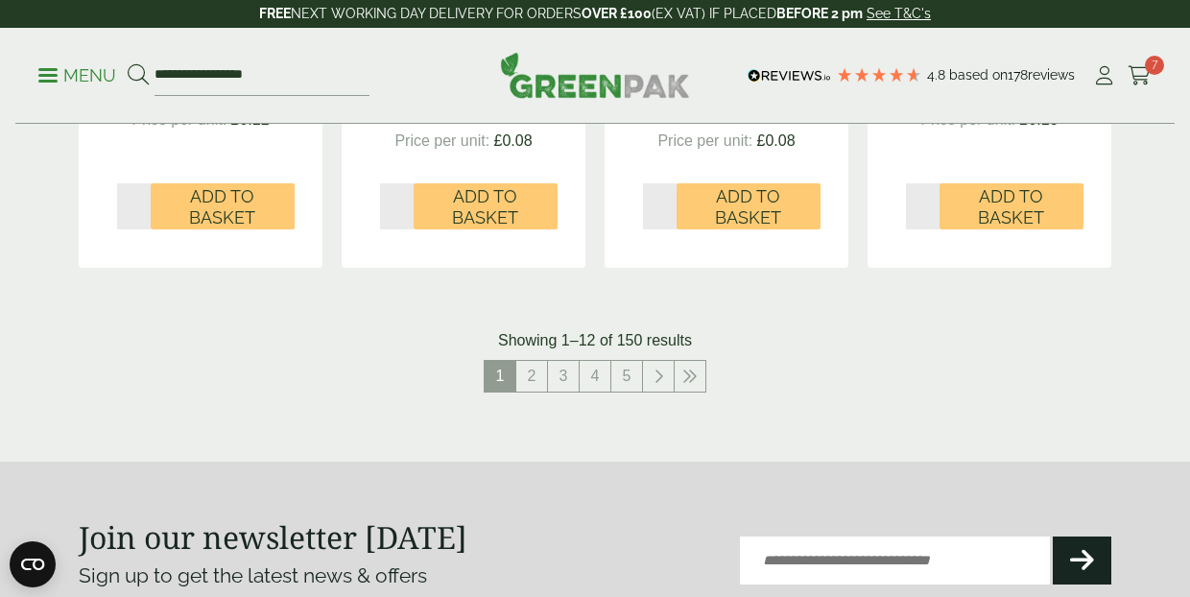
scroll to position [2253, 0]
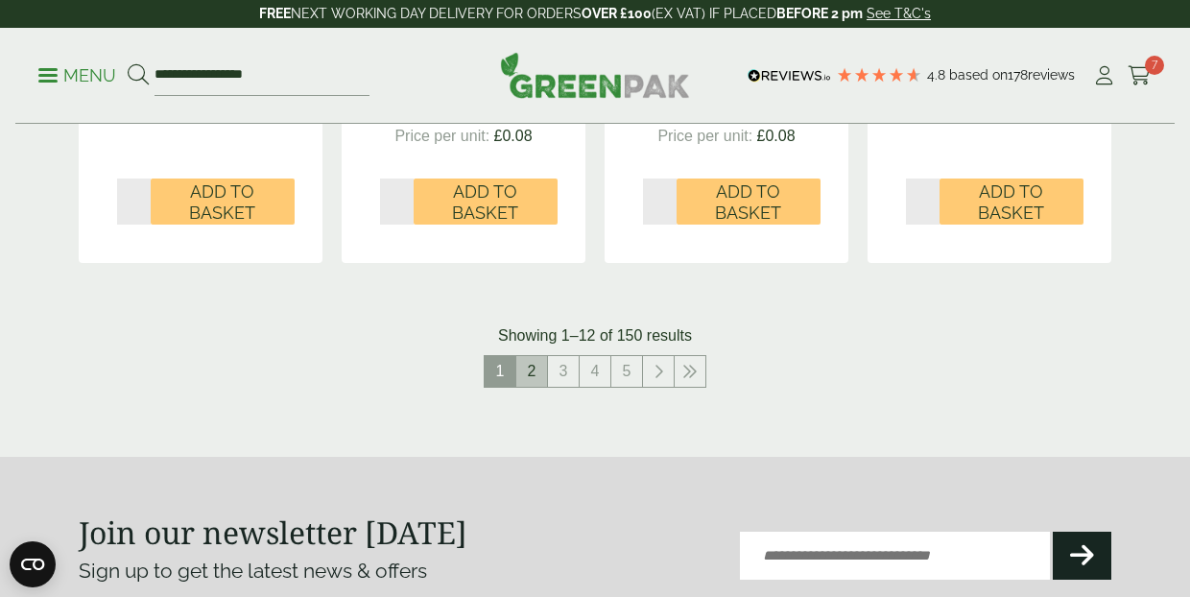
click at [528, 364] on link "2" at bounding box center [531, 371] width 31 height 31
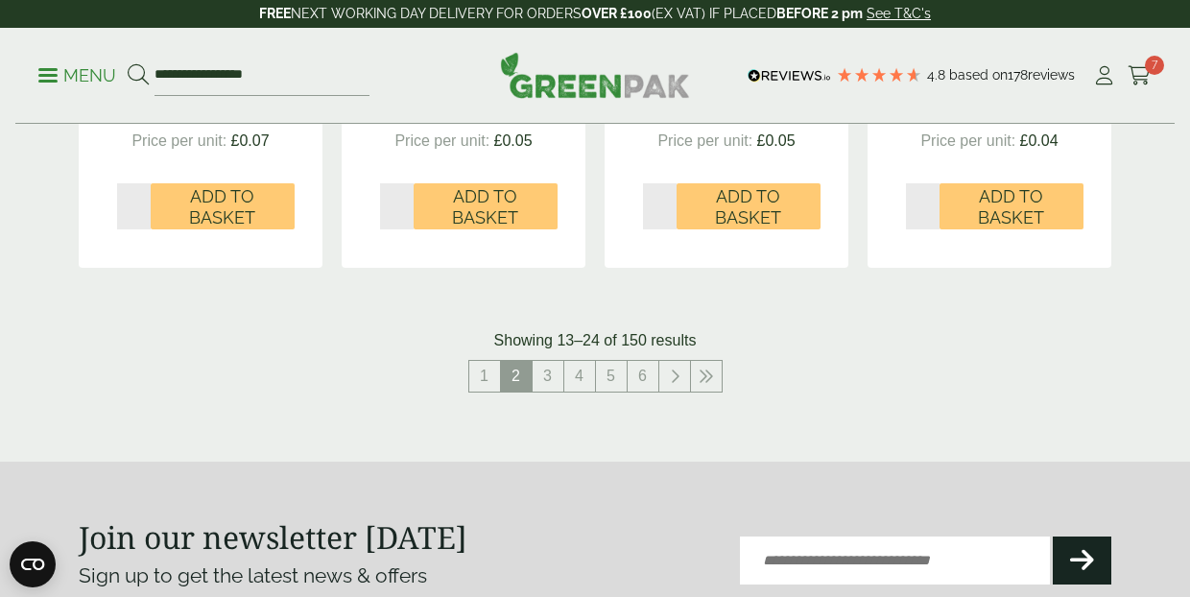
scroll to position [2297, 0]
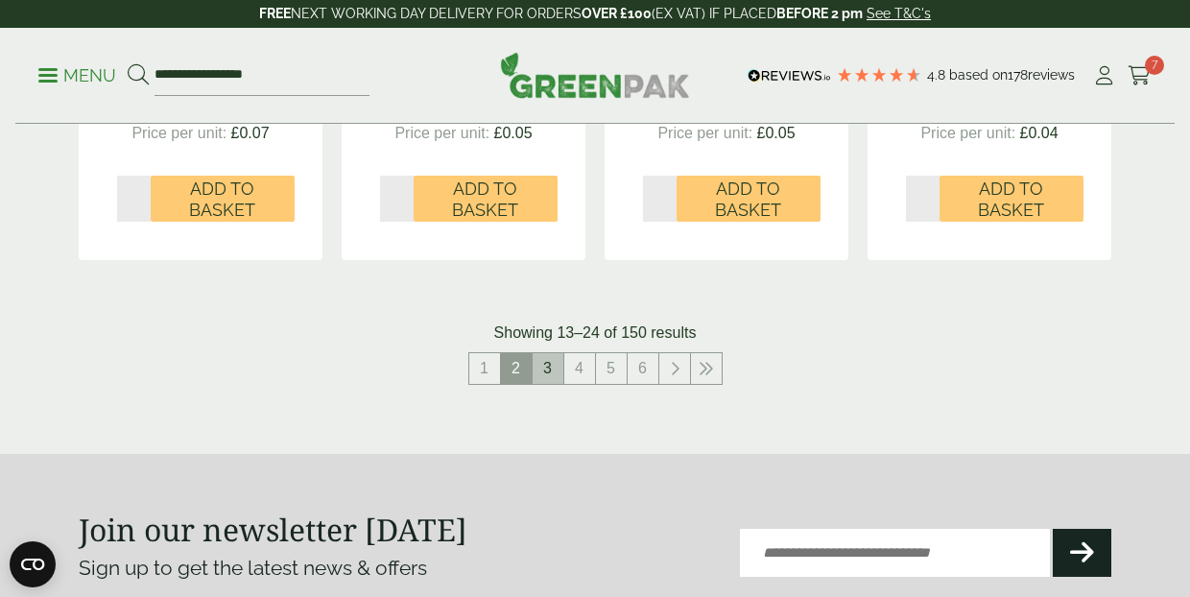
click at [555, 368] on link "3" at bounding box center [547, 368] width 31 height 31
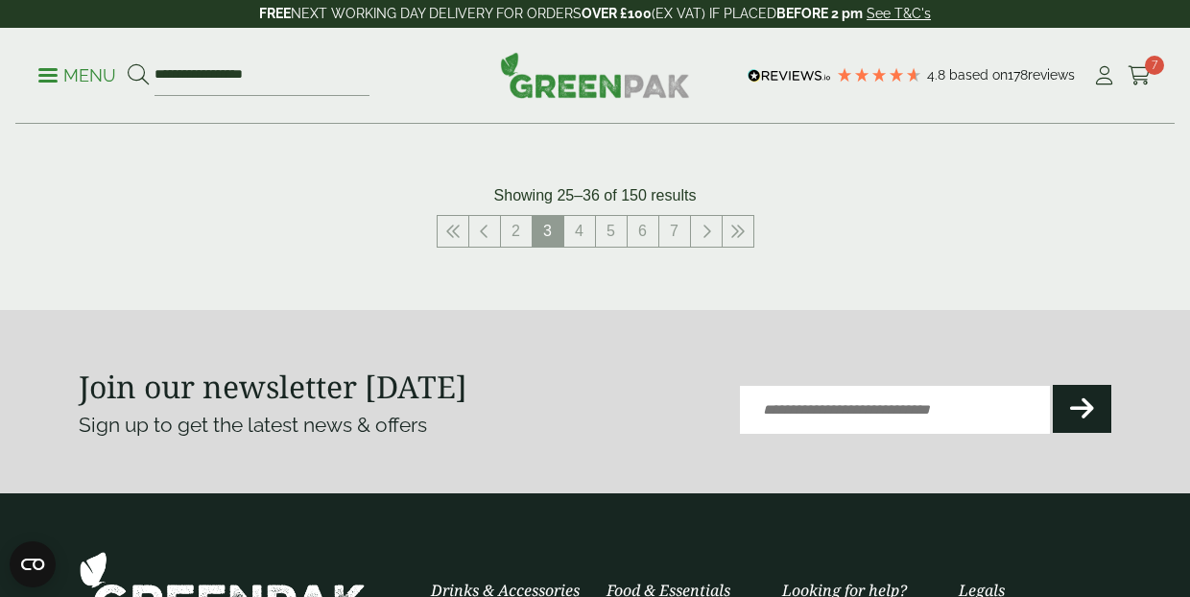
scroll to position [2431, 0]
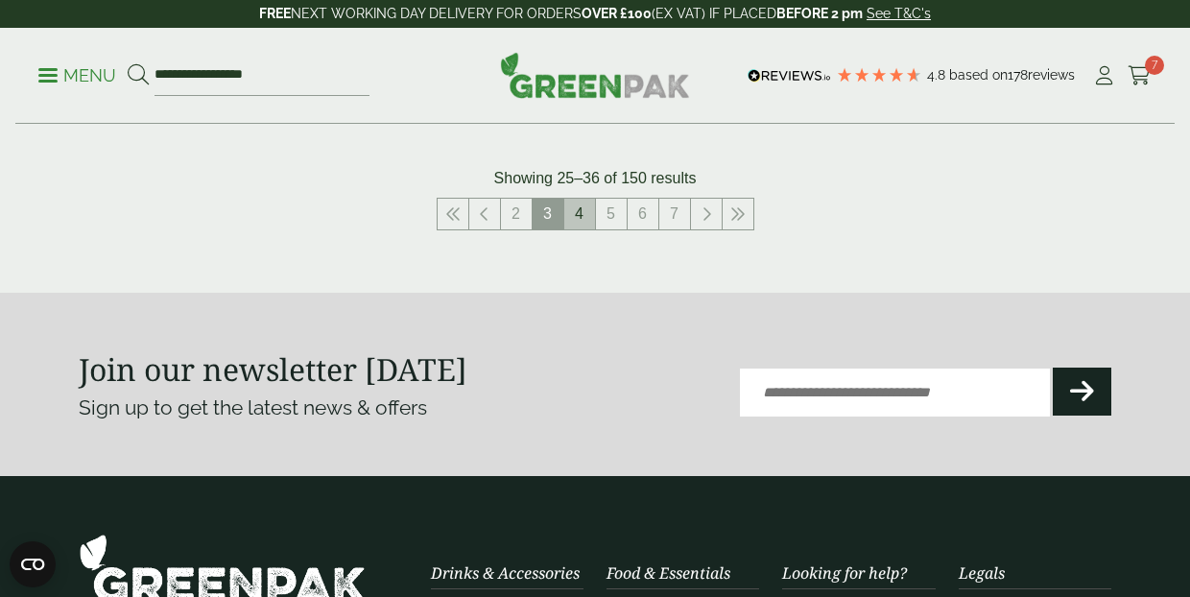
click at [575, 204] on link "4" at bounding box center [579, 214] width 31 height 31
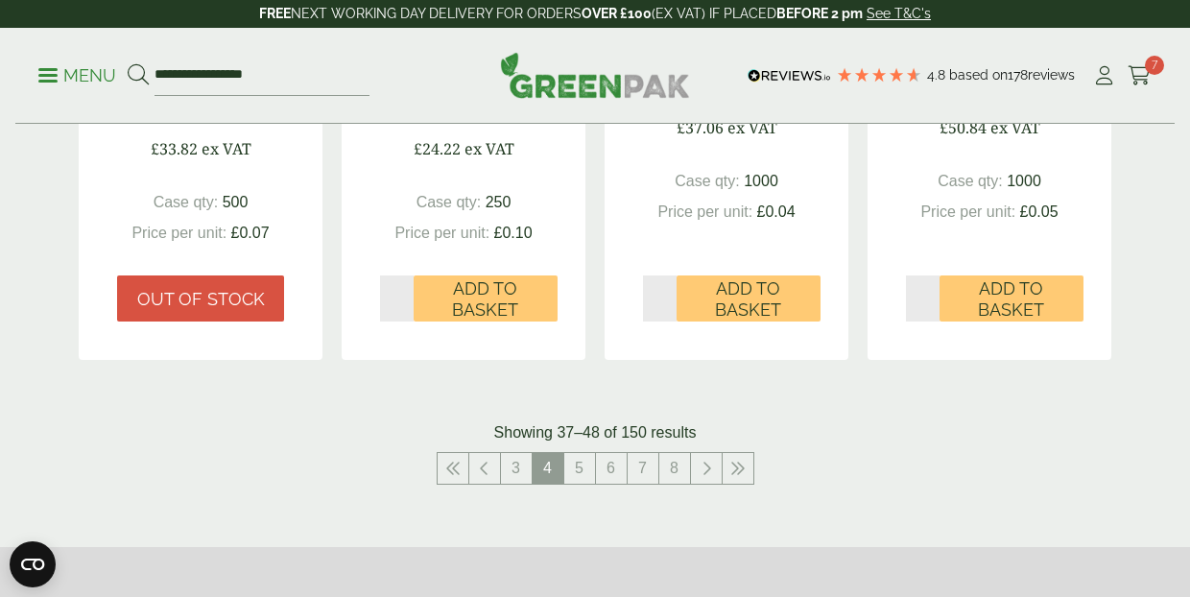
scroll to position [2201, 0]
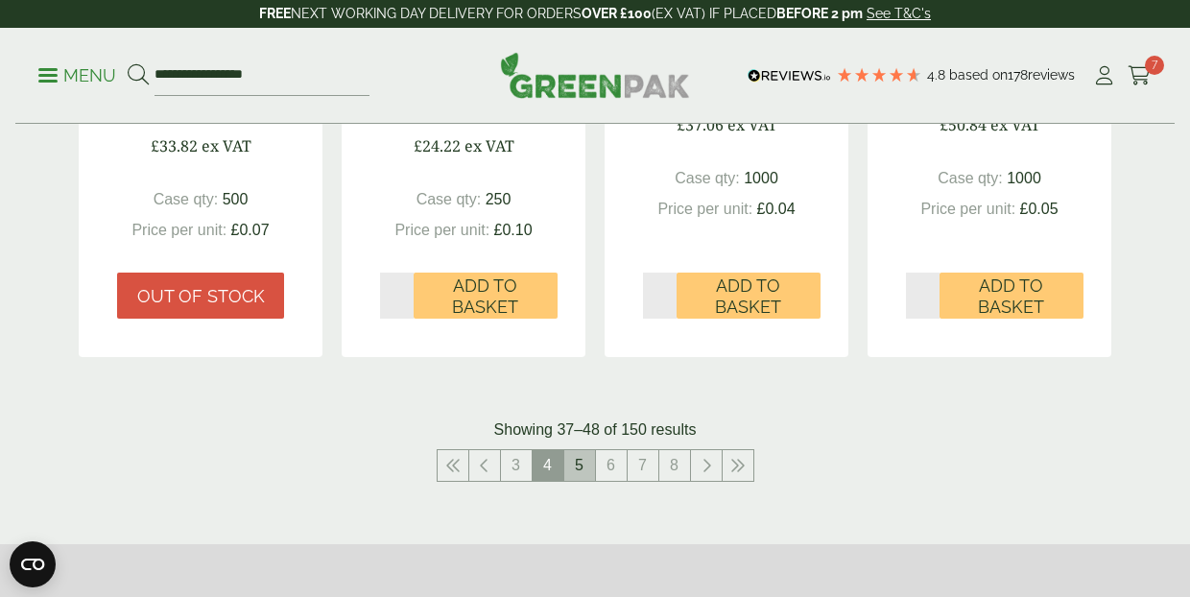
click at [583, 450] on link "5" at bounding box center [579, 465] width 31 height 31
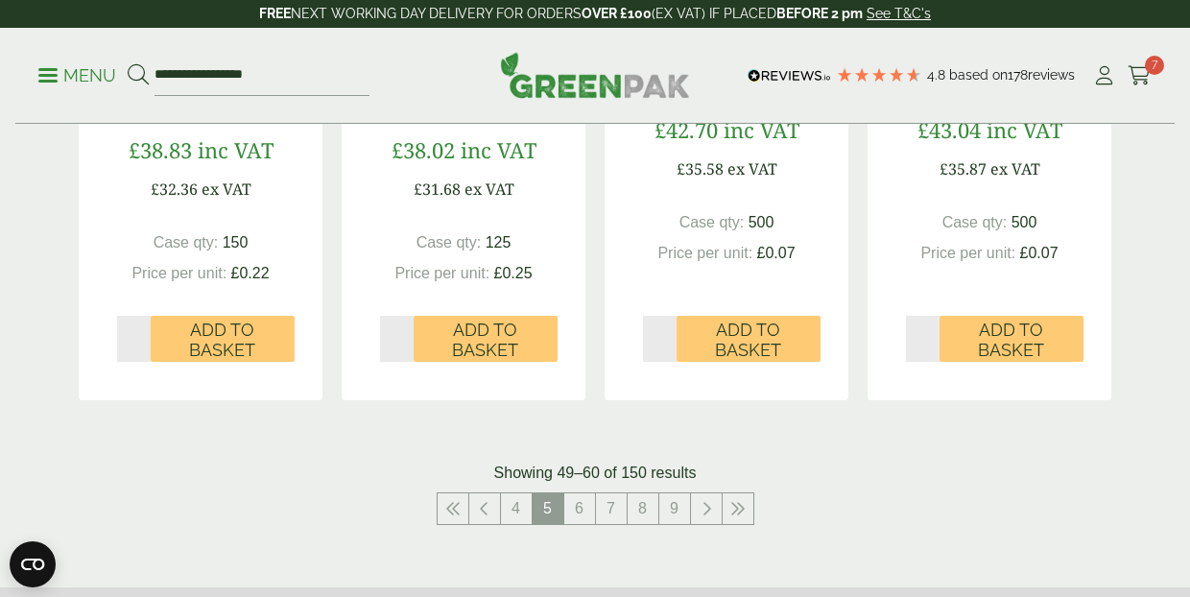
scroll to position [2148, 0]
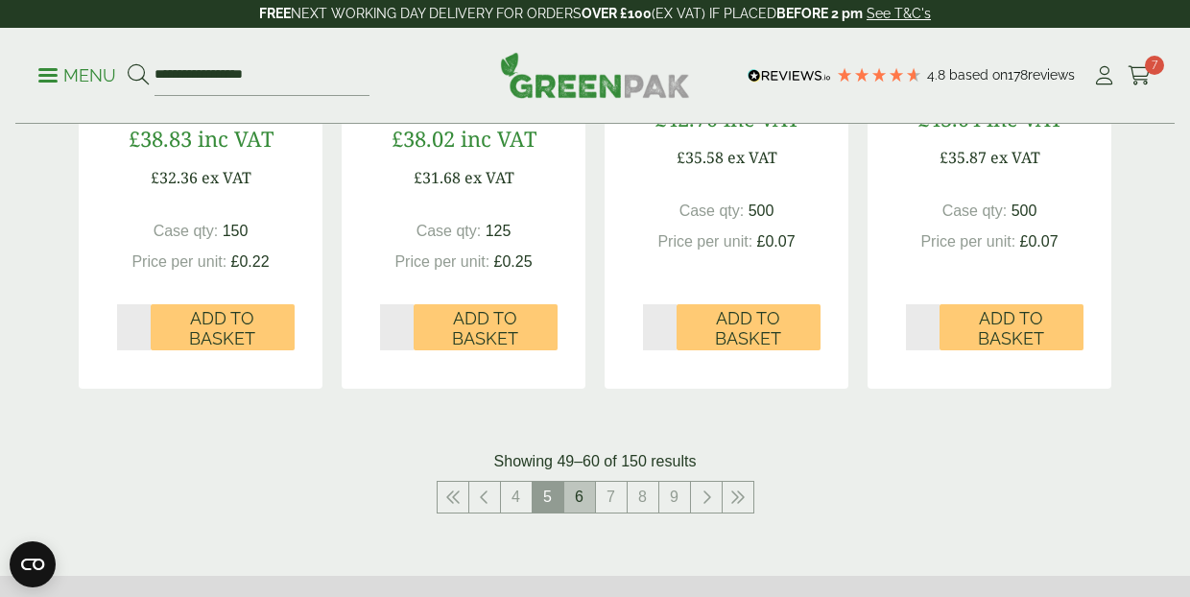
click at [578, 493] on link "6" at bounding box center [579, 497] width 31 height 31
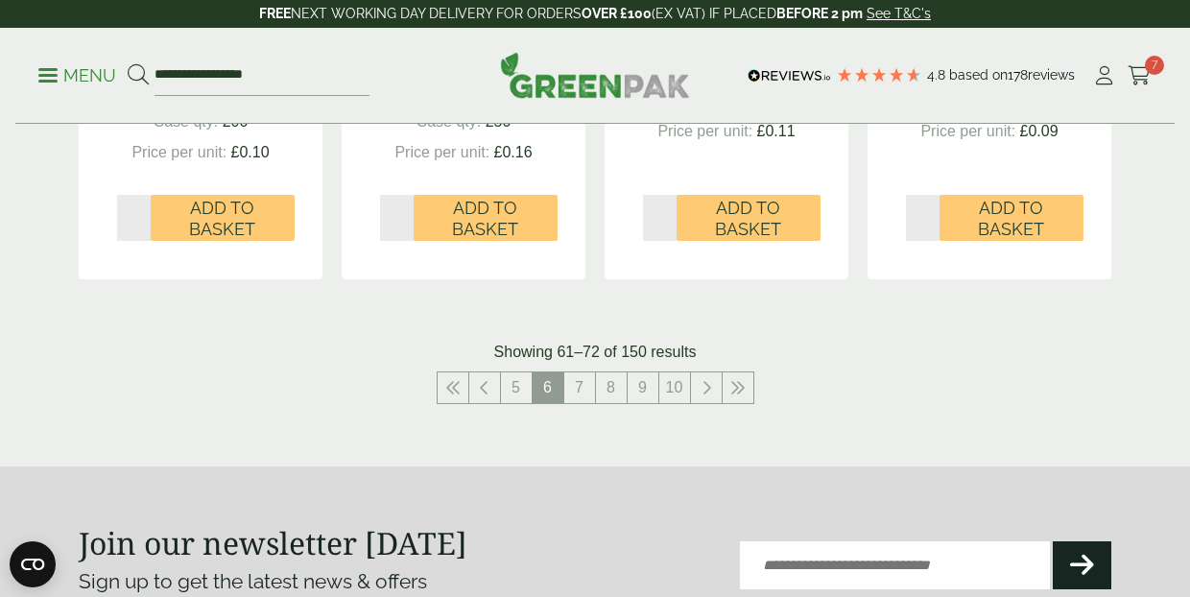
scroll to position [2322, 0]
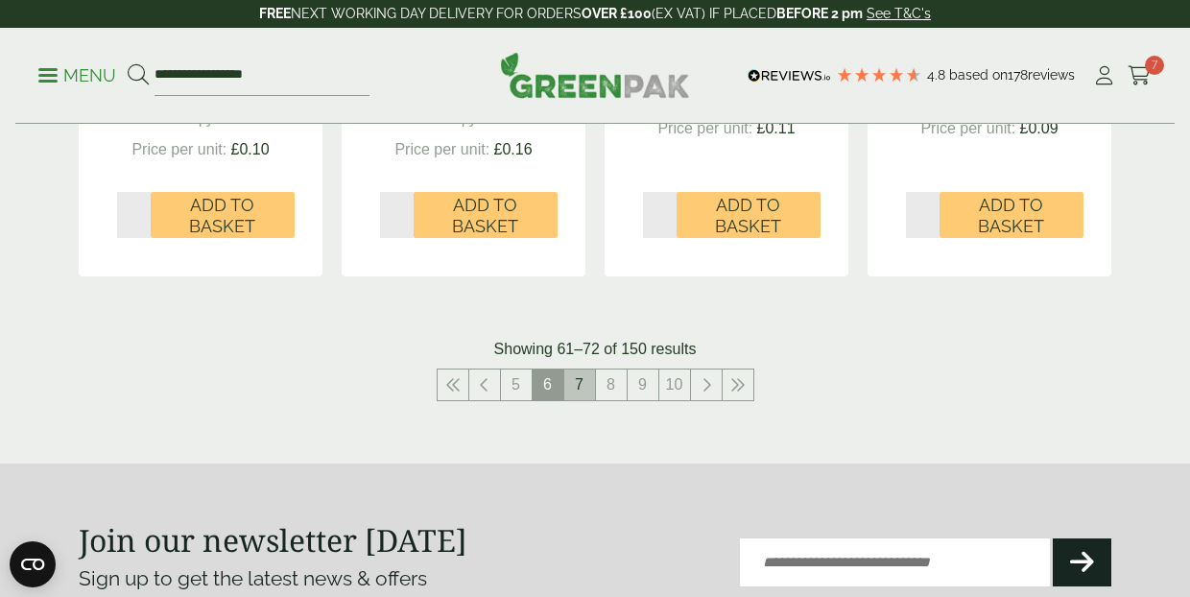
click at [578, 377] on link "7" at bounding box center [579, 384] width 31 height 31
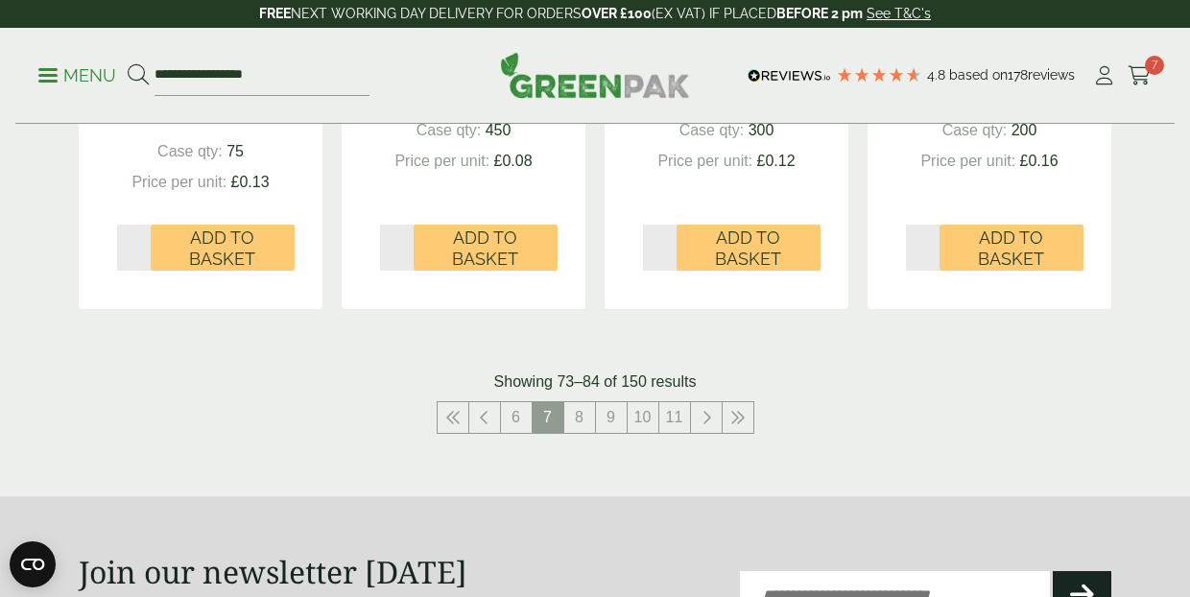
scroll to position [2260, 0]
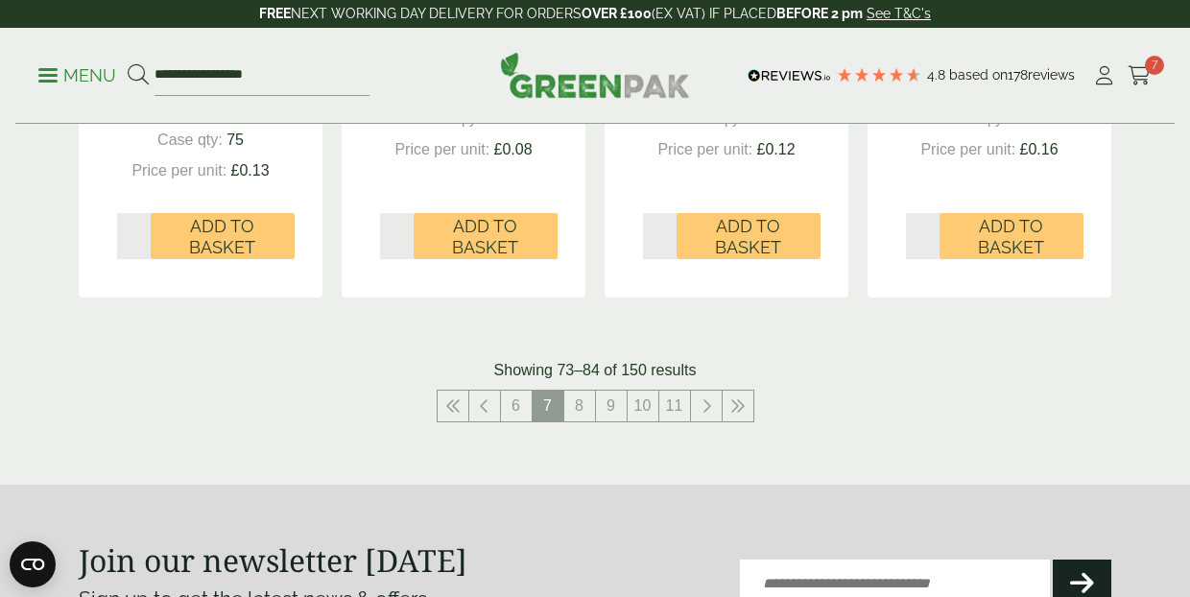
click at [582, 397] on link "8" at bounding box center [579, 405] width 31 height 31
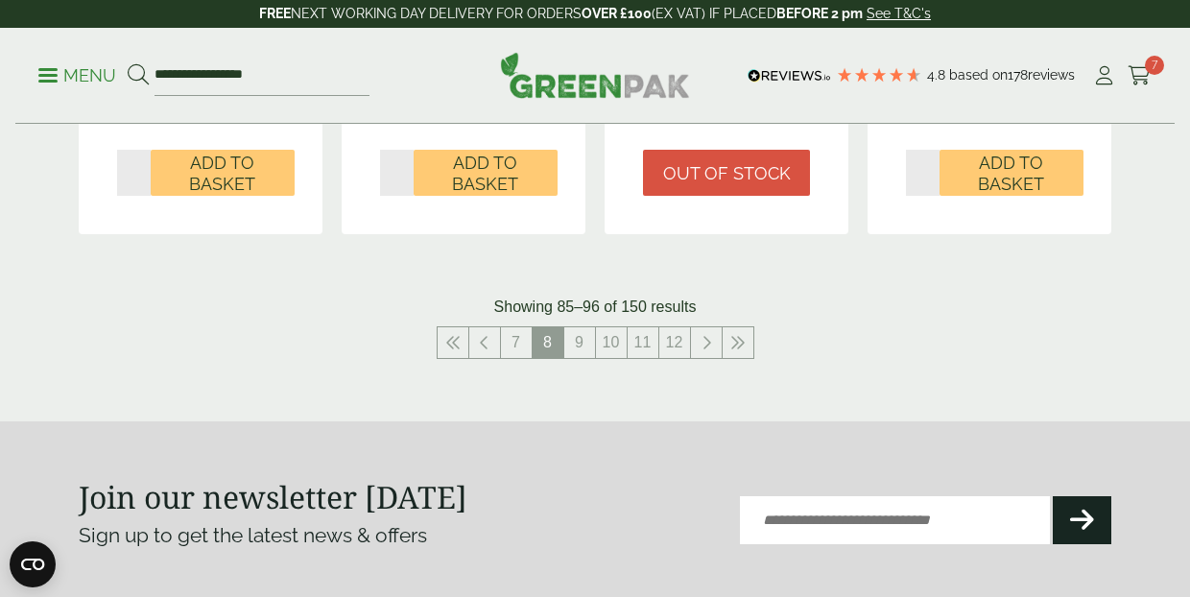
scroll to position [2325, 0]
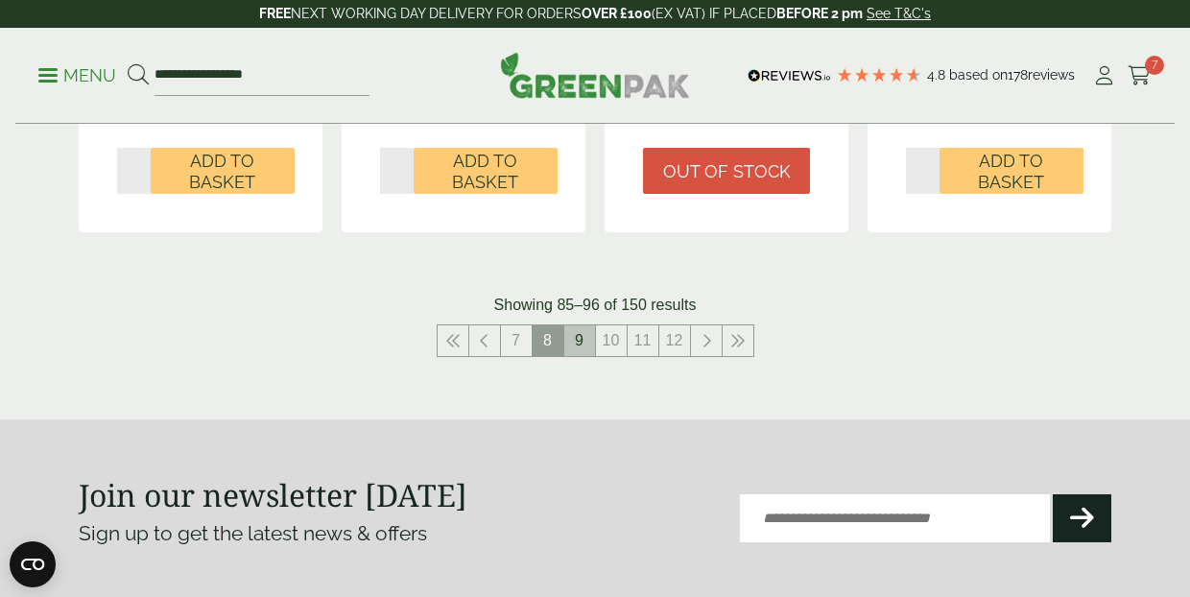
click at [583, 334] on link "9" at bounding box center [579, 340] width 31 height 31
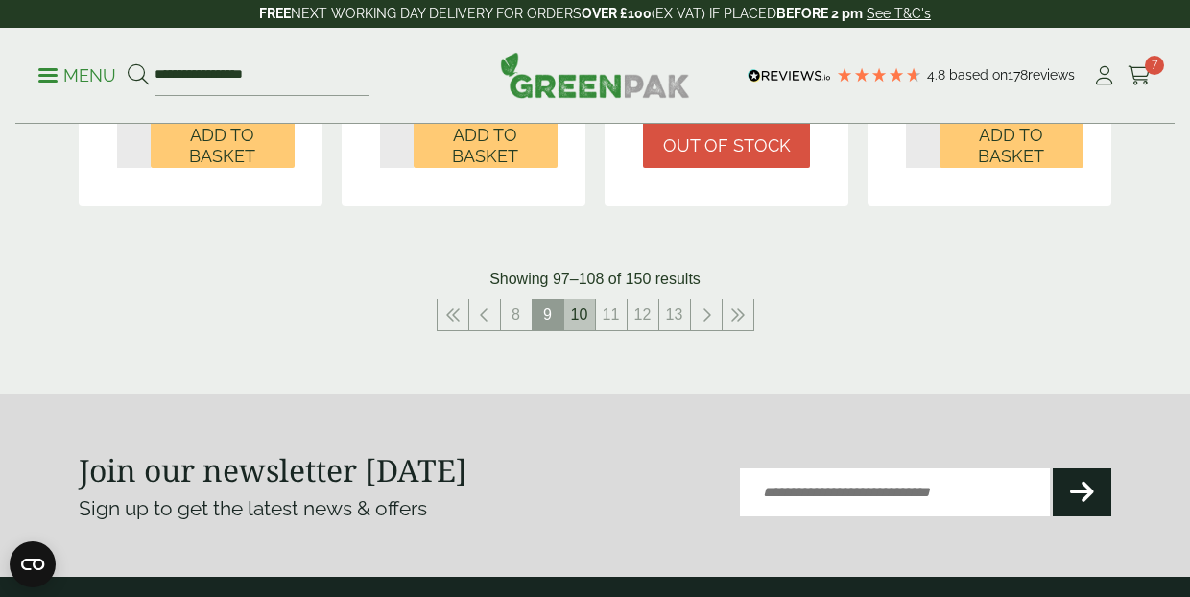
scroll to position [2293, 0]
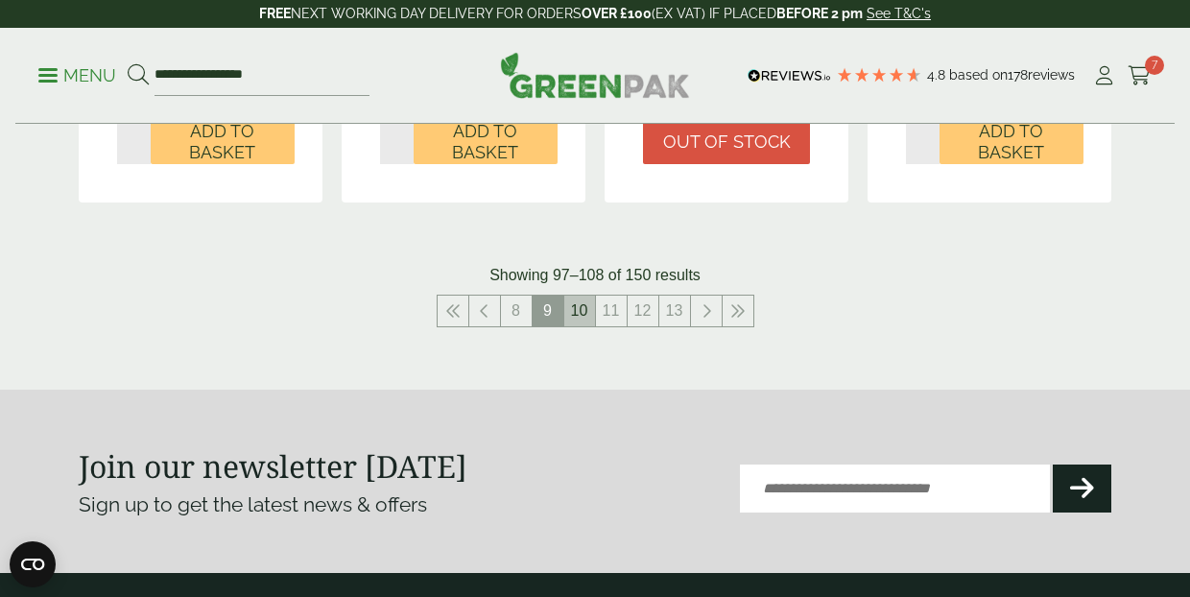
click at [577, 295] on link "10" at bounding box center [579, 310] width 31 height 31
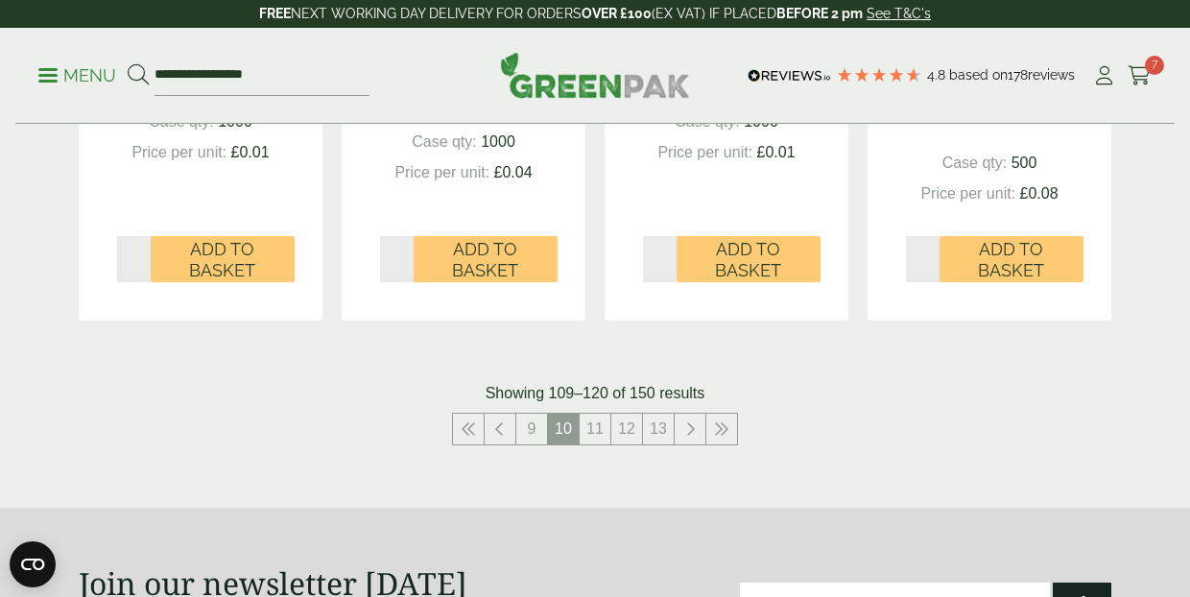
scroll to position [2247, 0]
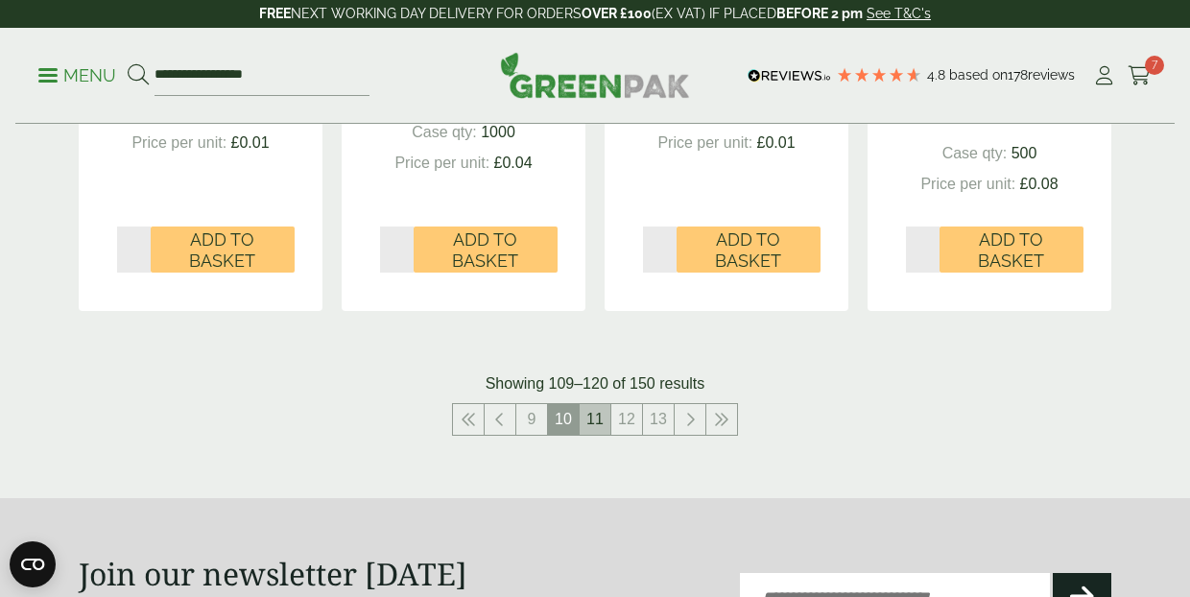
click at [595, 411] on link "11" at bounding box center [594, 419] width 31 height 31
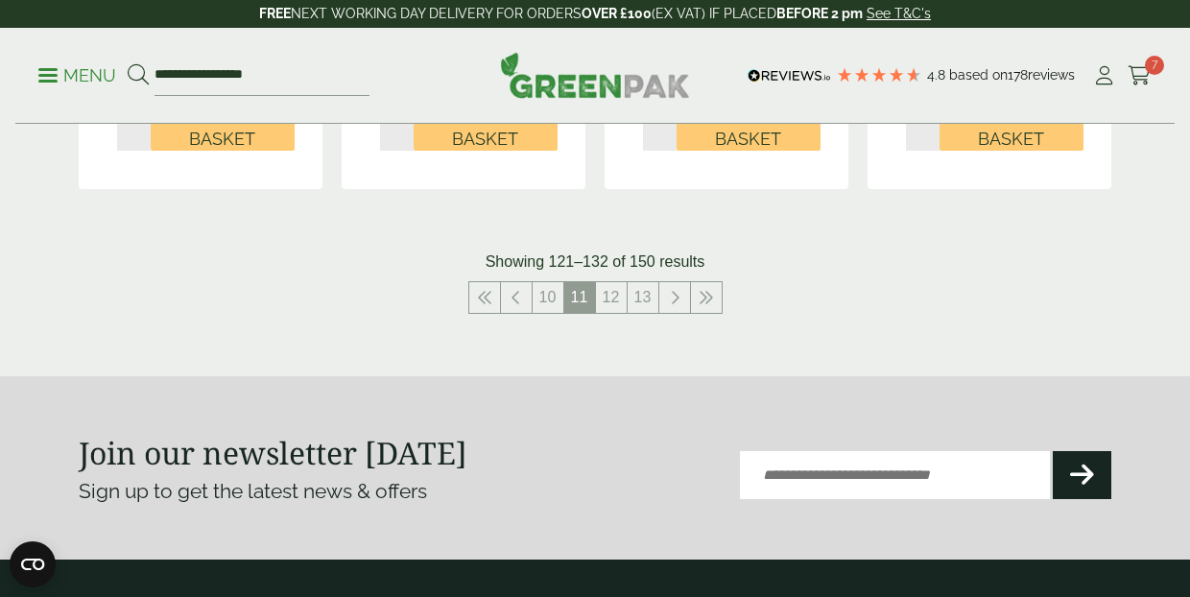
scroll to position [2327, 0]
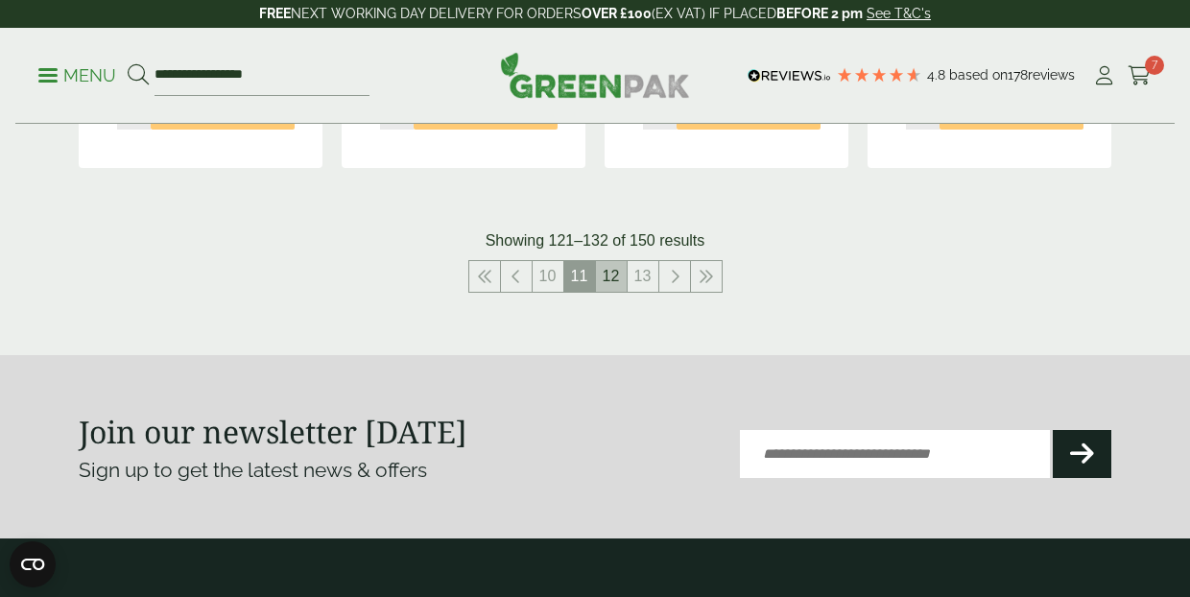
click at [616, 261] on link "12" at bounding box center [611, 276] width 31 height 31
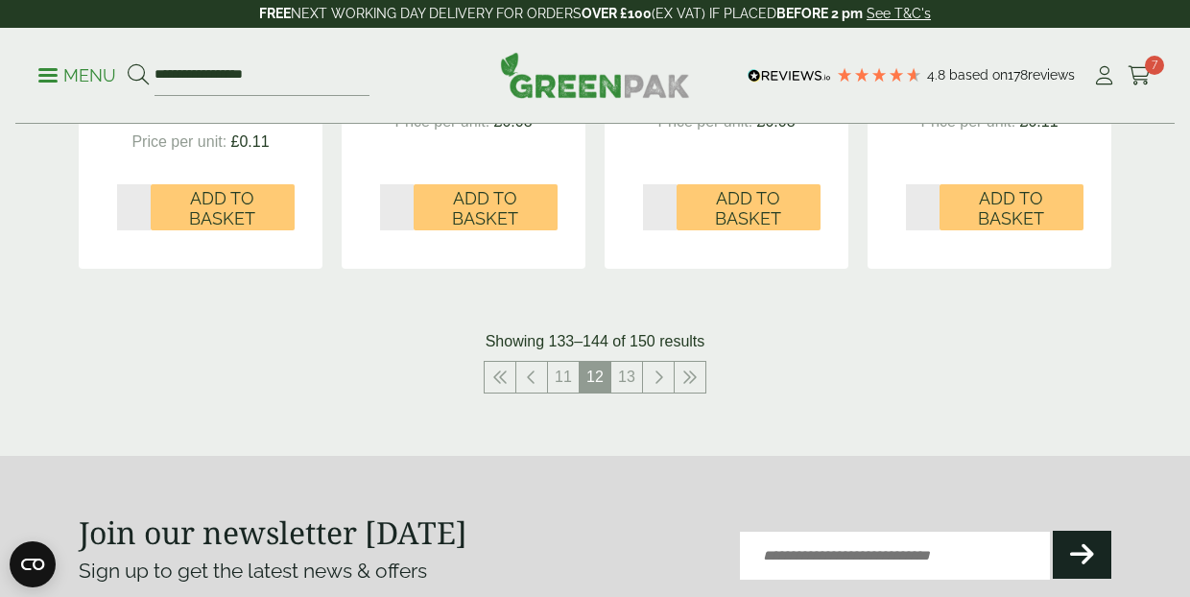
scroll to position [2273, 0]
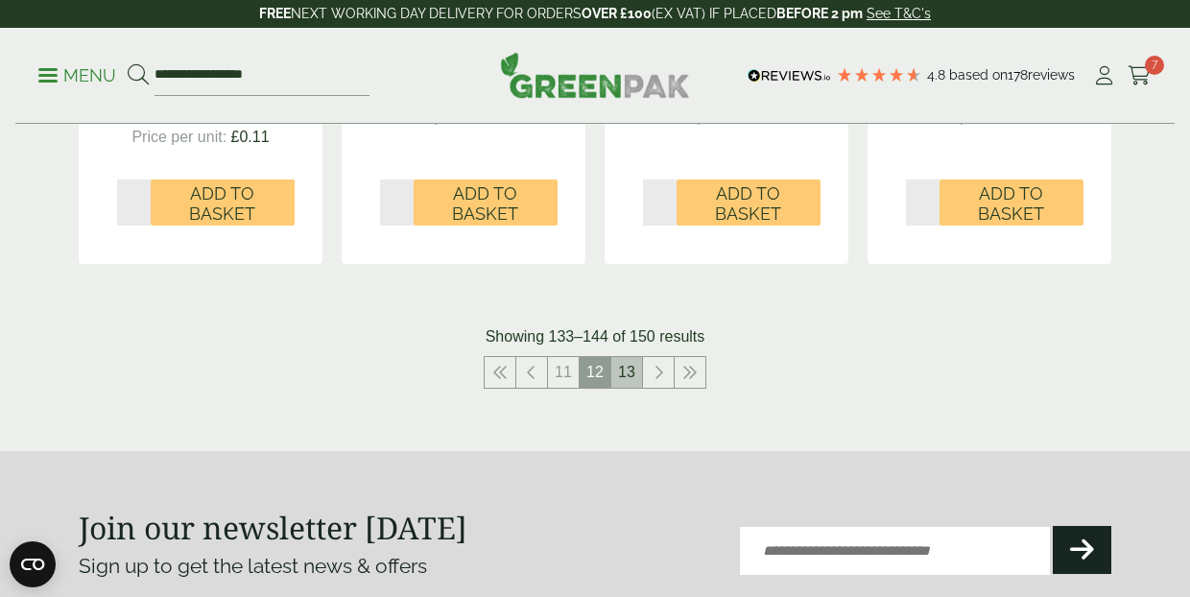
click at [624, 357] on link "13" at bounding box center [626, 372] width 31 height 31
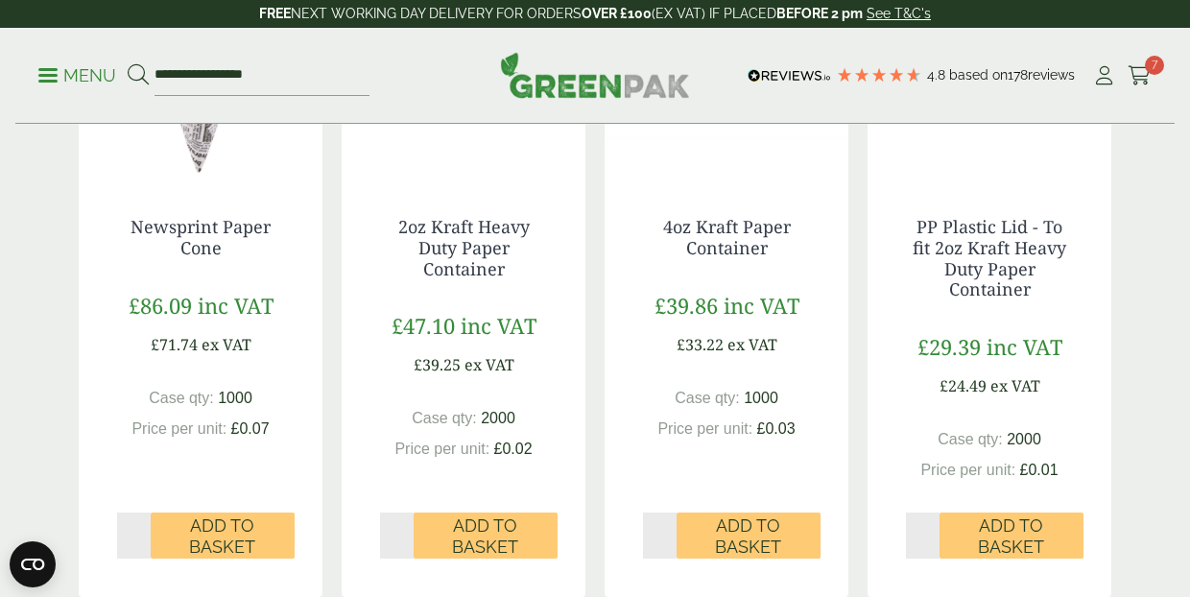
scroll to position [671, 0]
click at [1143, 76] on icon at bounding box center [1139, 75] width 24 height 19
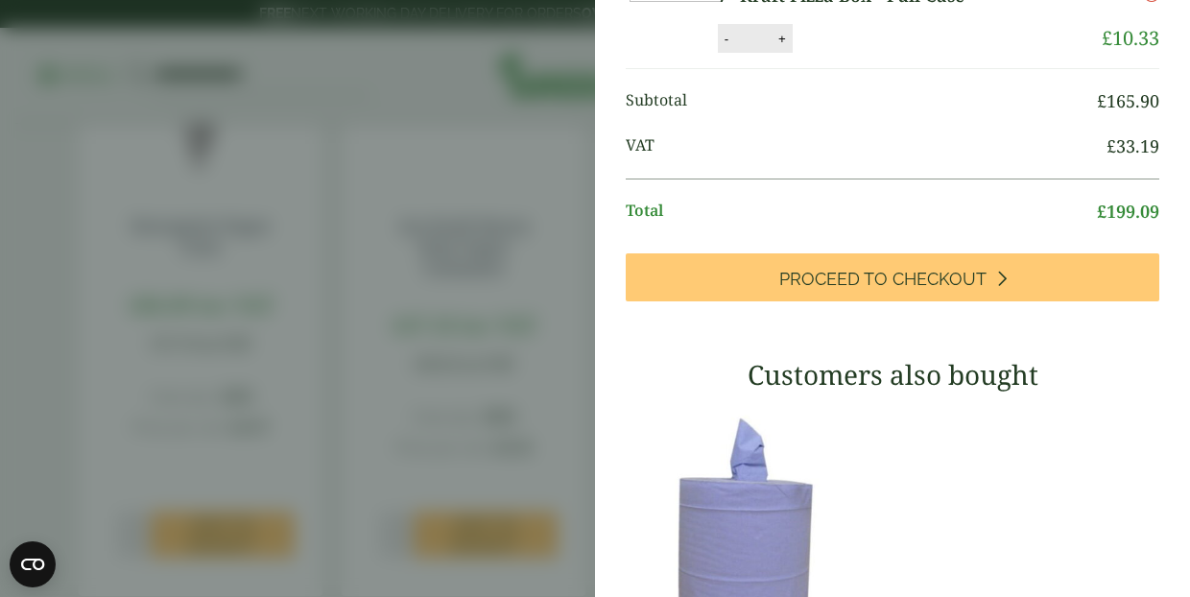
scroll to position [424, 0]
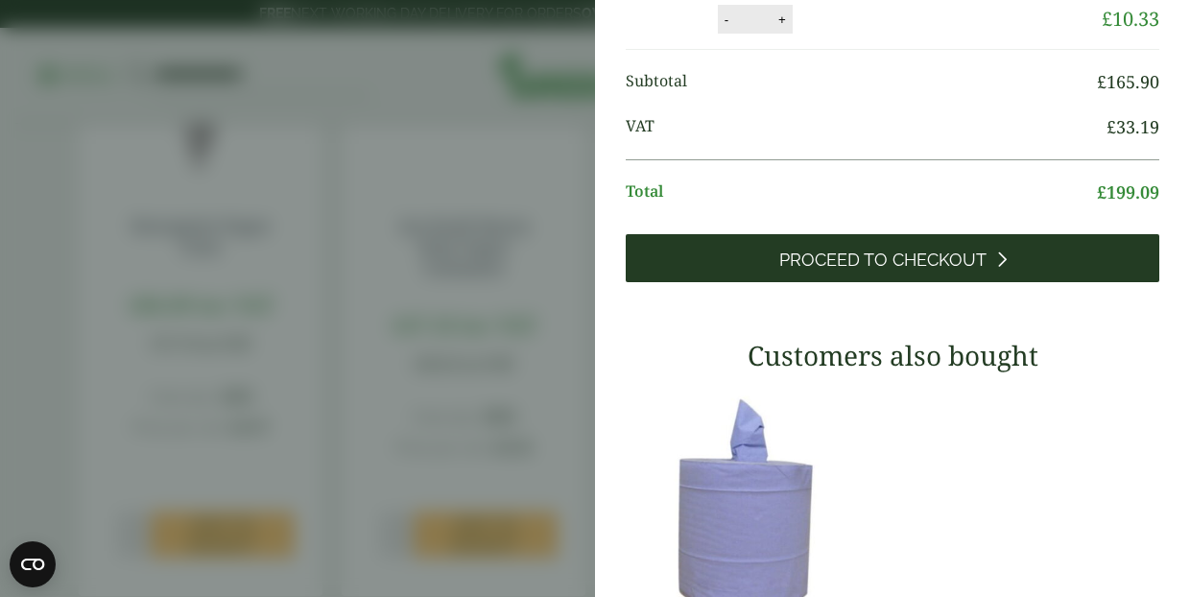
click at [817, 271] on span "Proceed to Checkout" at bounding box center [882, 259] width 207 height 21
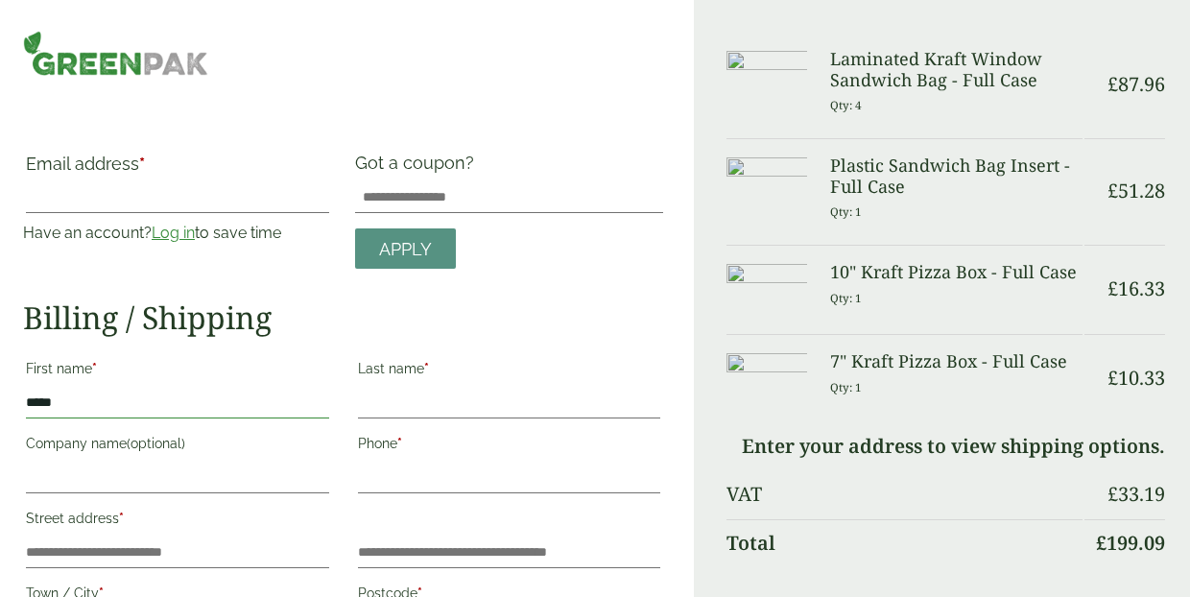
type input "*****"
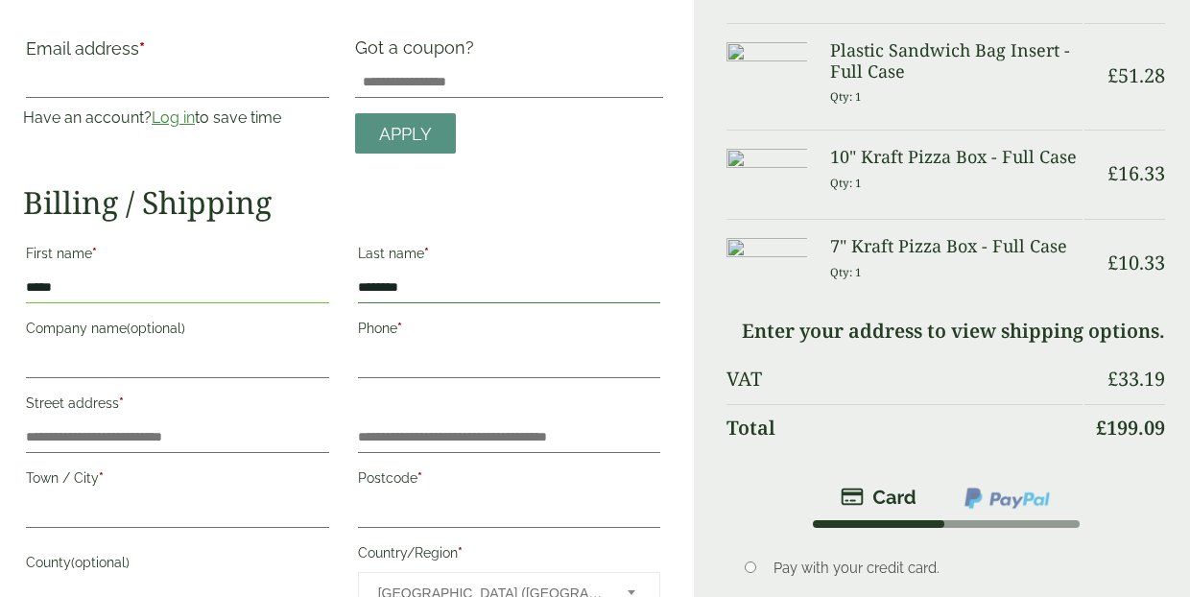
scroll to position [115, 0]
type input "********"
click at [238, 342] on label "Company name (optional)" at bounding box center [177, 331] width 303 height 33
click at [238, 347] on input "Company name (optional)" at bounding box center [177, 362] width 303 height 31
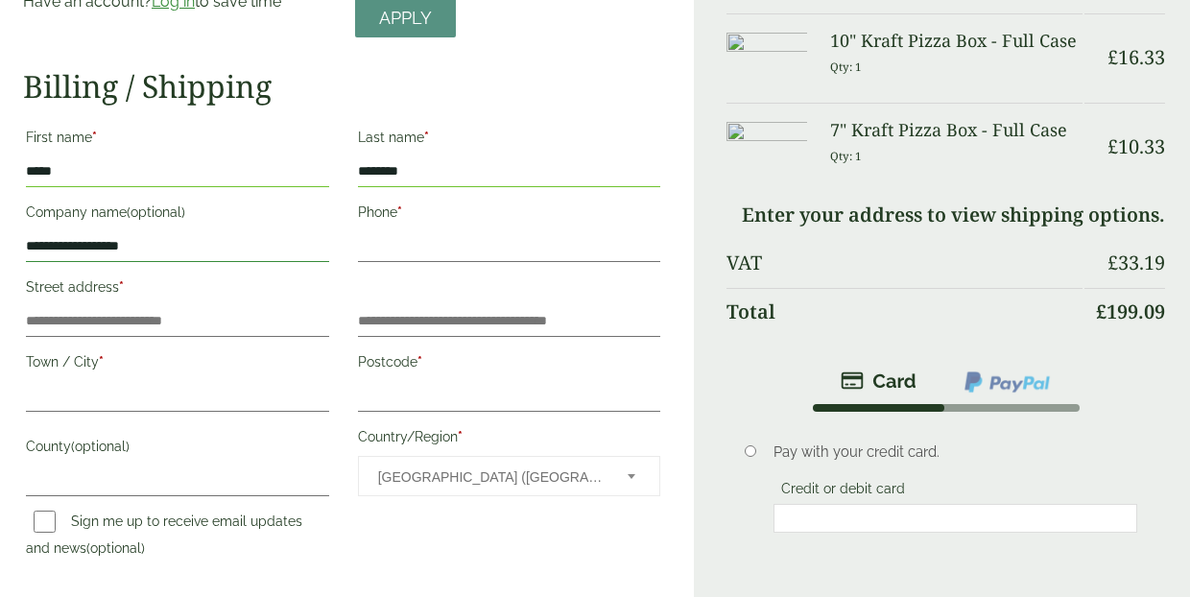
scroll to position [231, 0]
type input "**********"
click at [256, 348] on label "Town / City *" at bounding box center [177, 364] width 303 height 33
click at [256, 381] on input "Town / City *" at bounding box center [177, 396] width 303 height 31
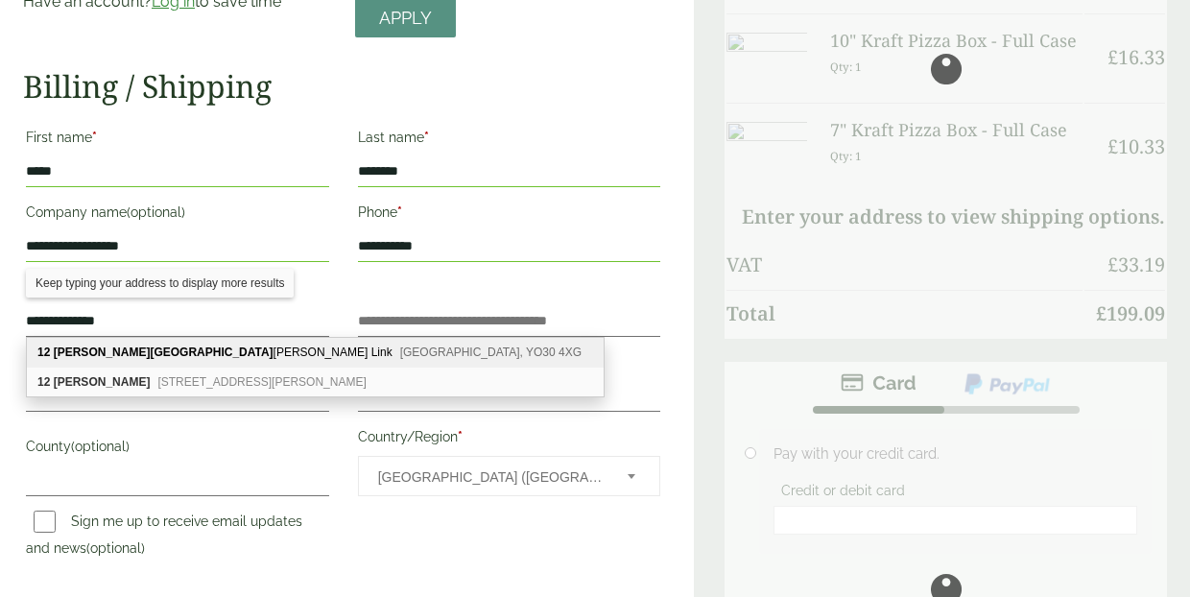
click at [247, 346] on div "12 Clifton Moor Business Village James Nicolson Link York, YO30 4XG" at bounding box center [315, 353] width 577 height 30
type input "**********"
type input "****"
type input "********"
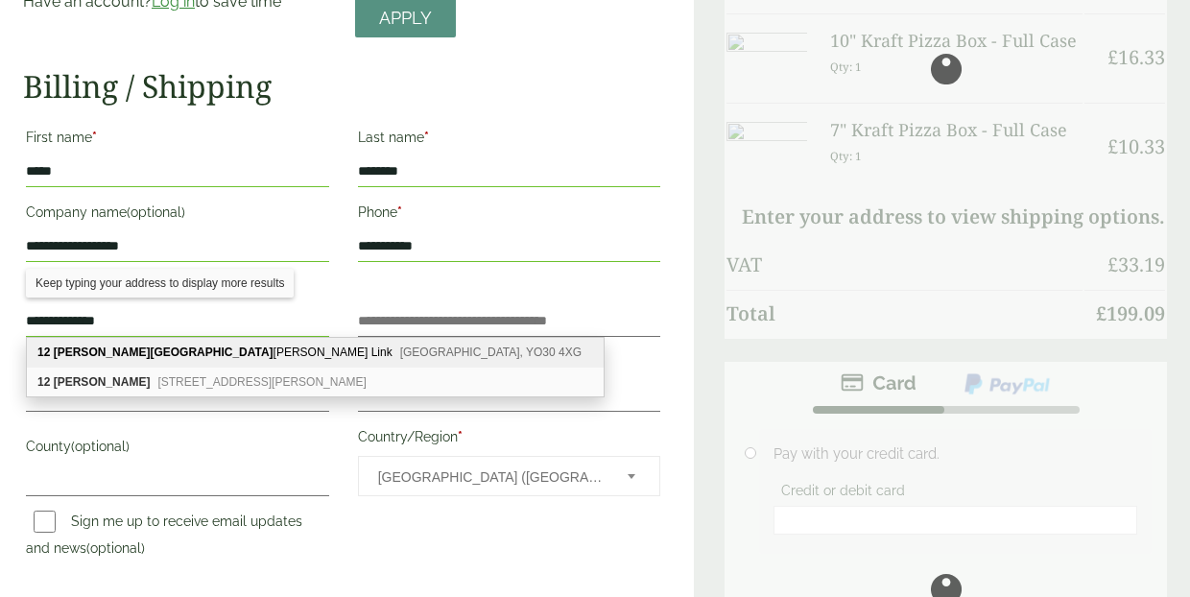
type input "**********"
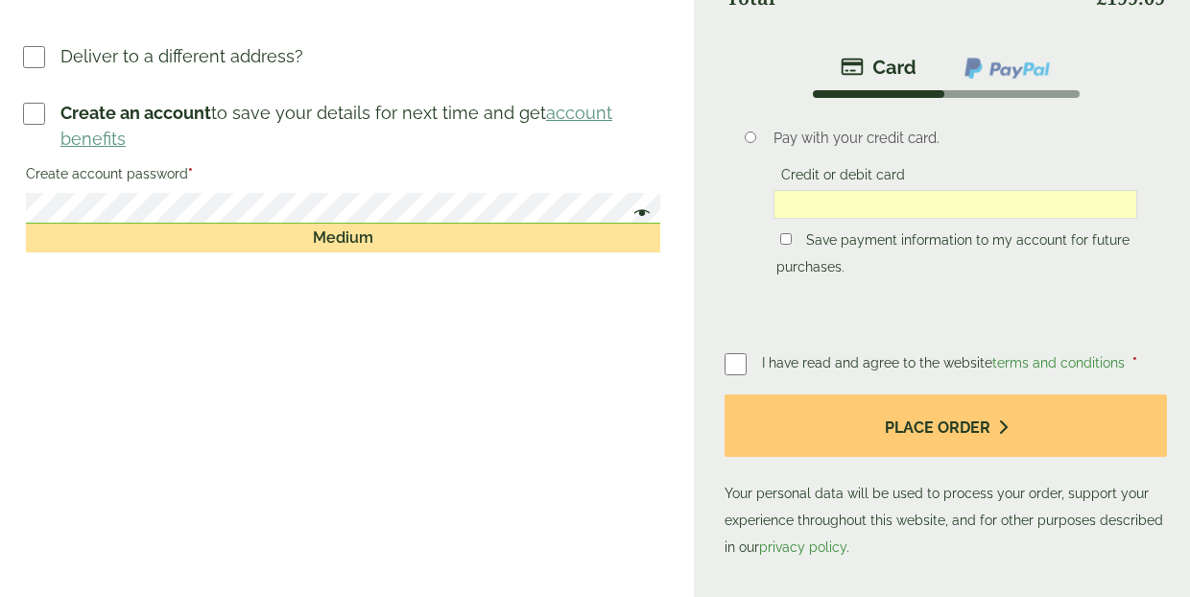
scroll to position [792, 0]
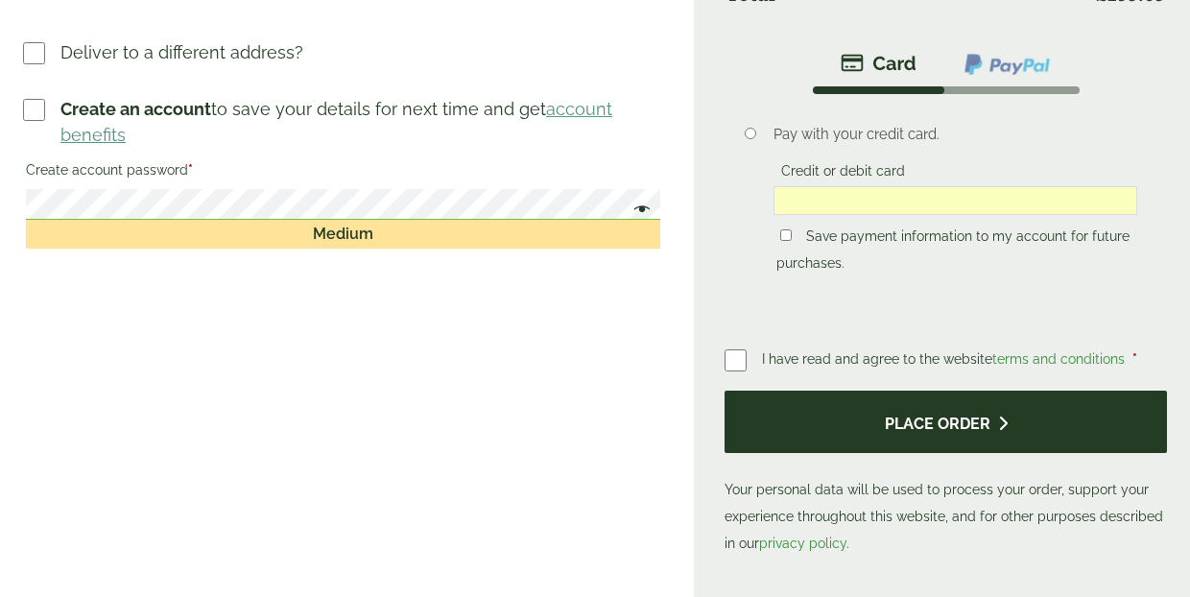
click at [835, 427] on button "Place order" at bounding box center [945, 421] width 442 height 62
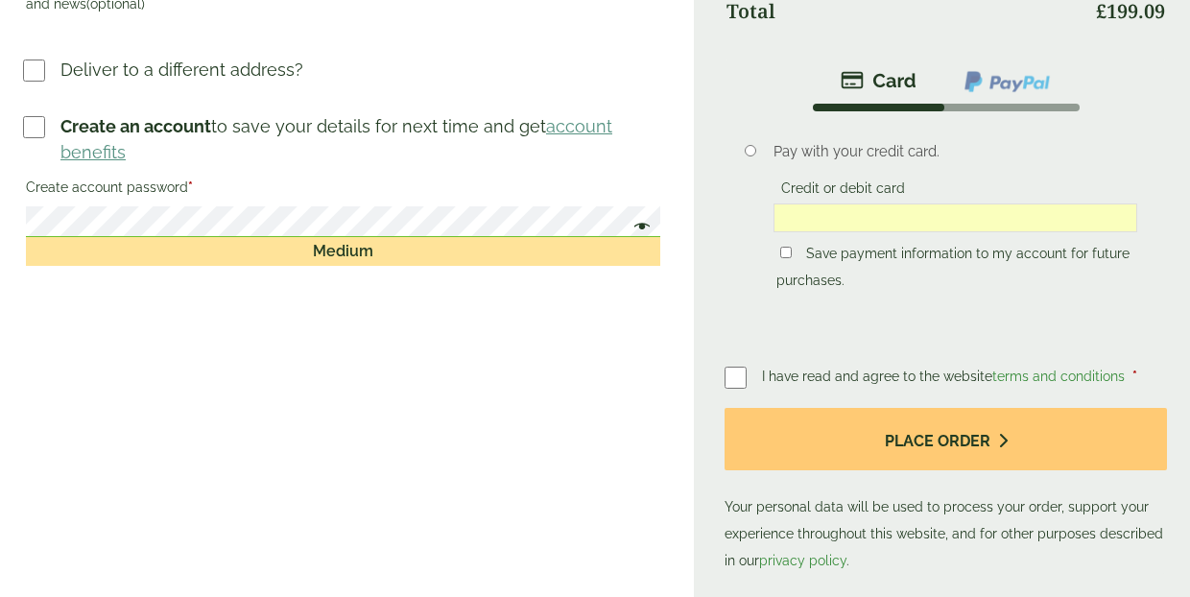
scroll to position [868, 0]
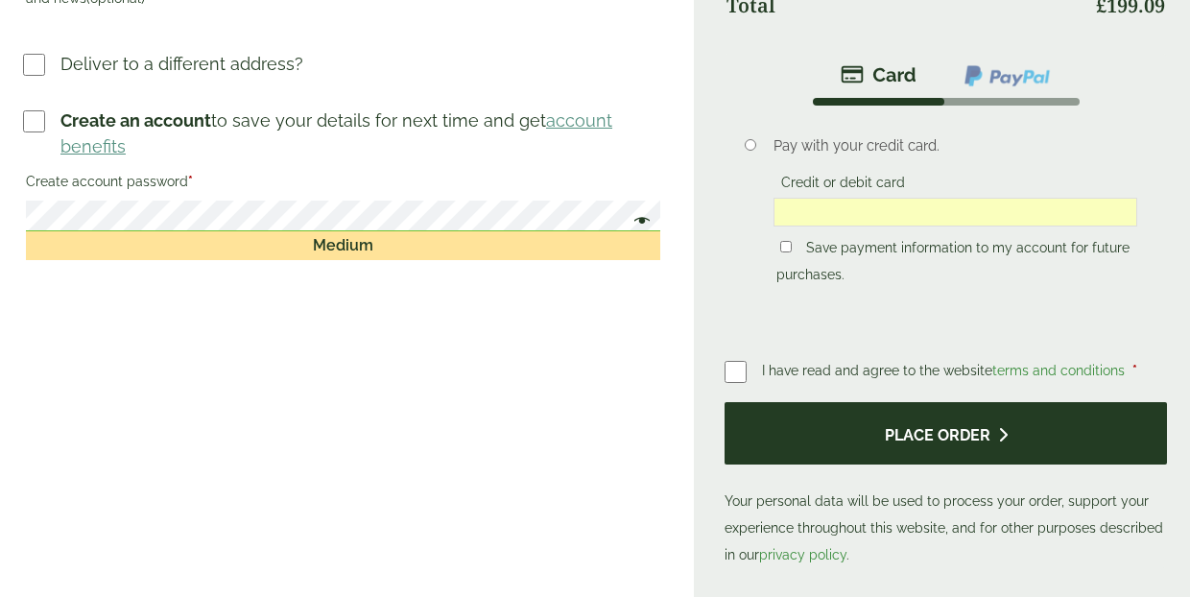
type input "**********"
click at [860, 431] on button "Place order" at bounding box center [945, 433] width 442 height 62
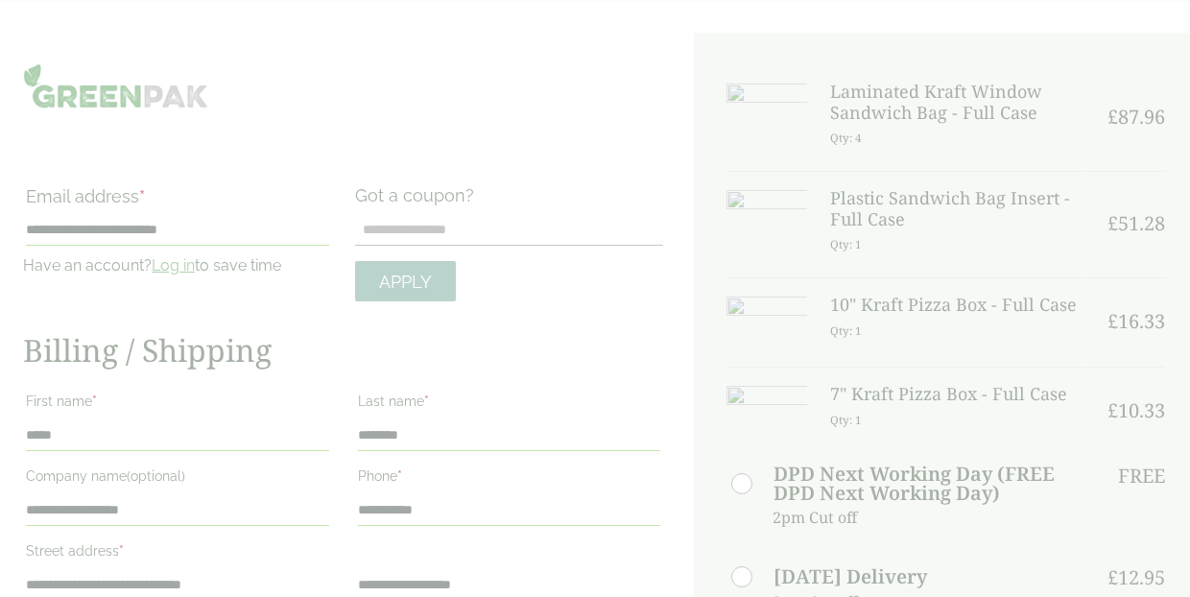
scroll to position [145, 0]
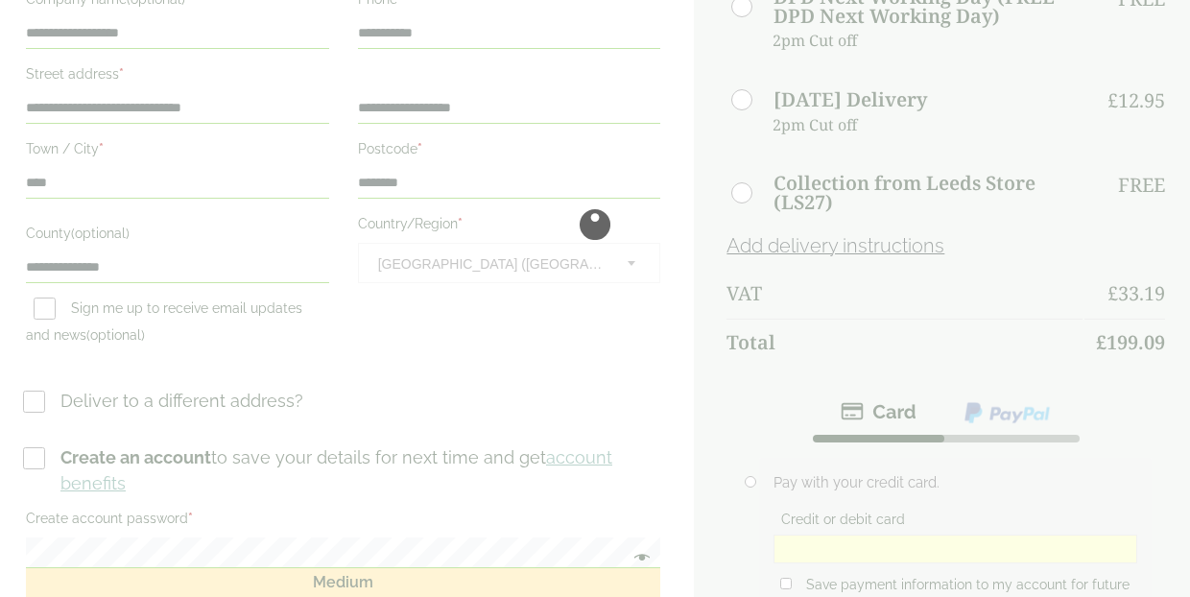
scroll to position [700, 0]
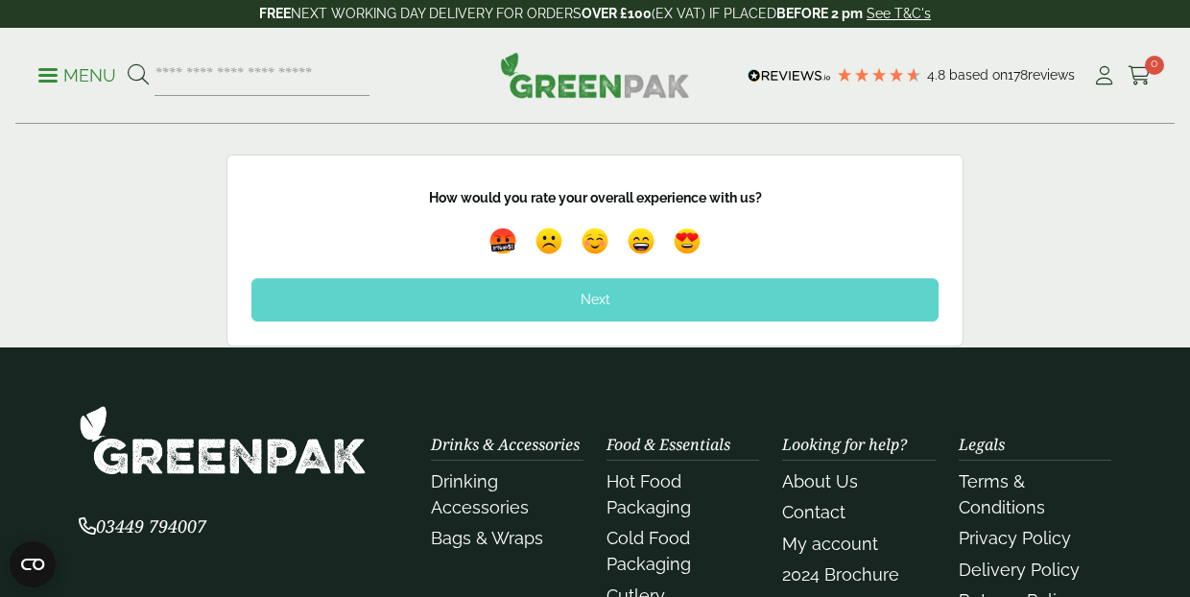
scroll to position [1242, 0]
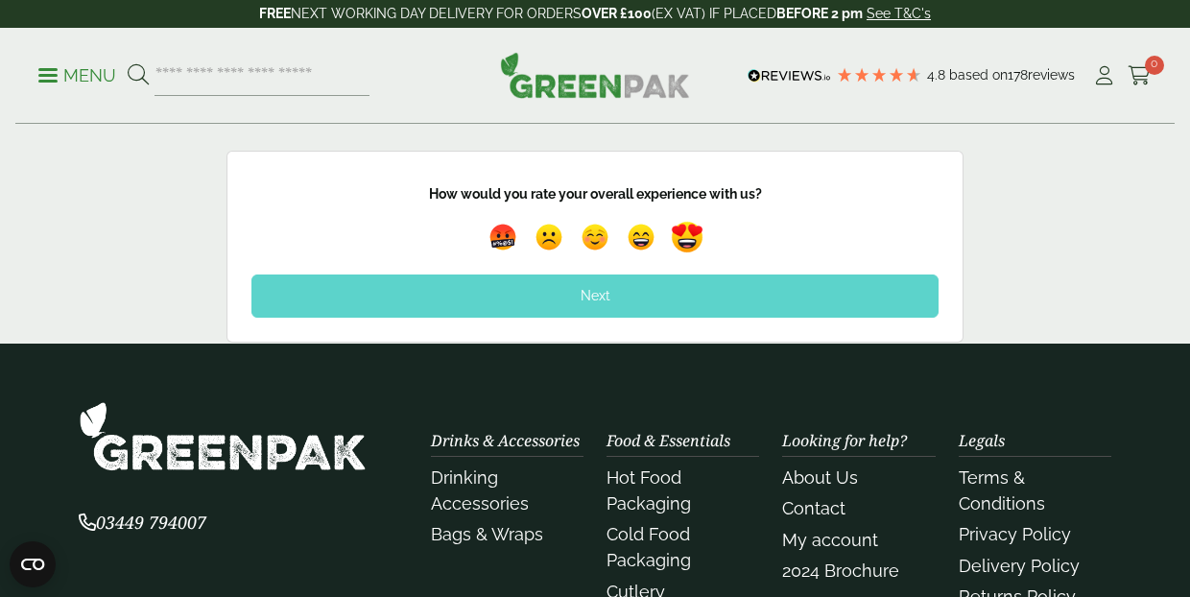
click at [694, 242] on img at bounding box center [687, 238] width 44 height 44
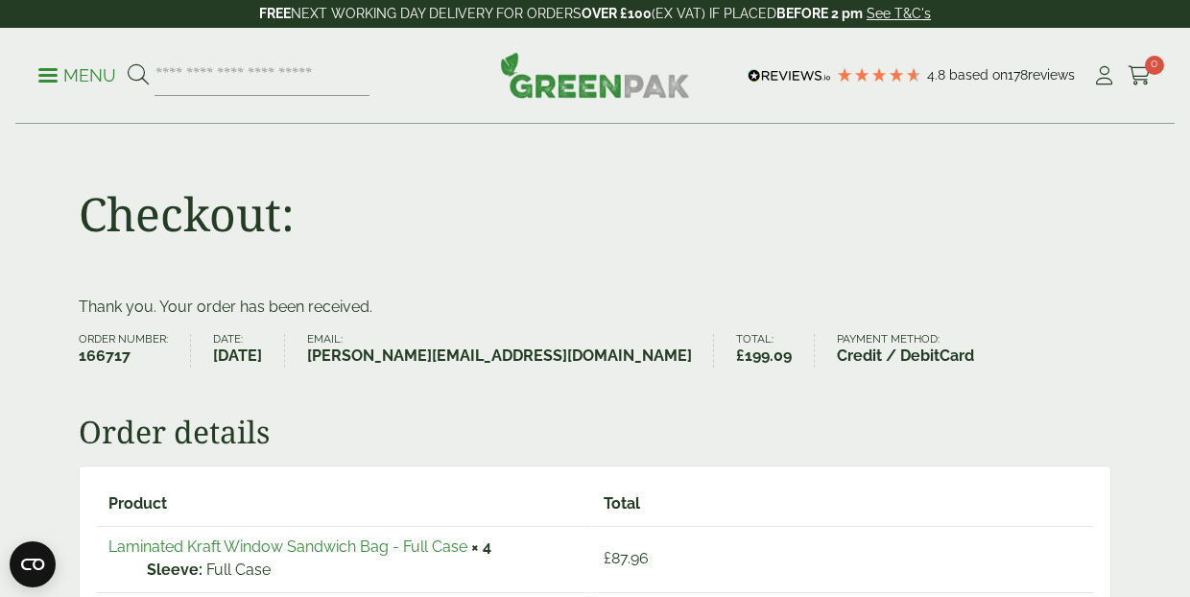
scroll to position [0, 0]
